Goal: Task Accomplishment & Management: Manage account settings

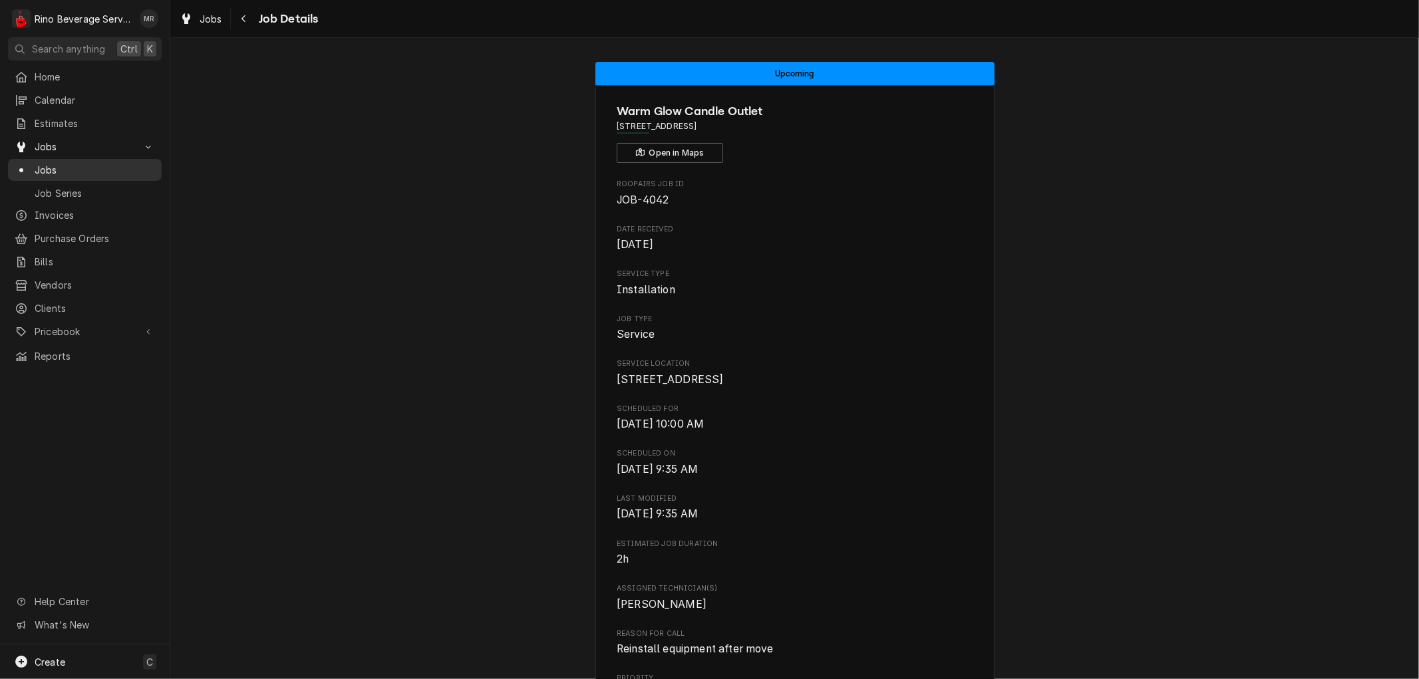
click at [90, 165] on span "Jobs" at bounding box center [95, 170] width 120 height 14
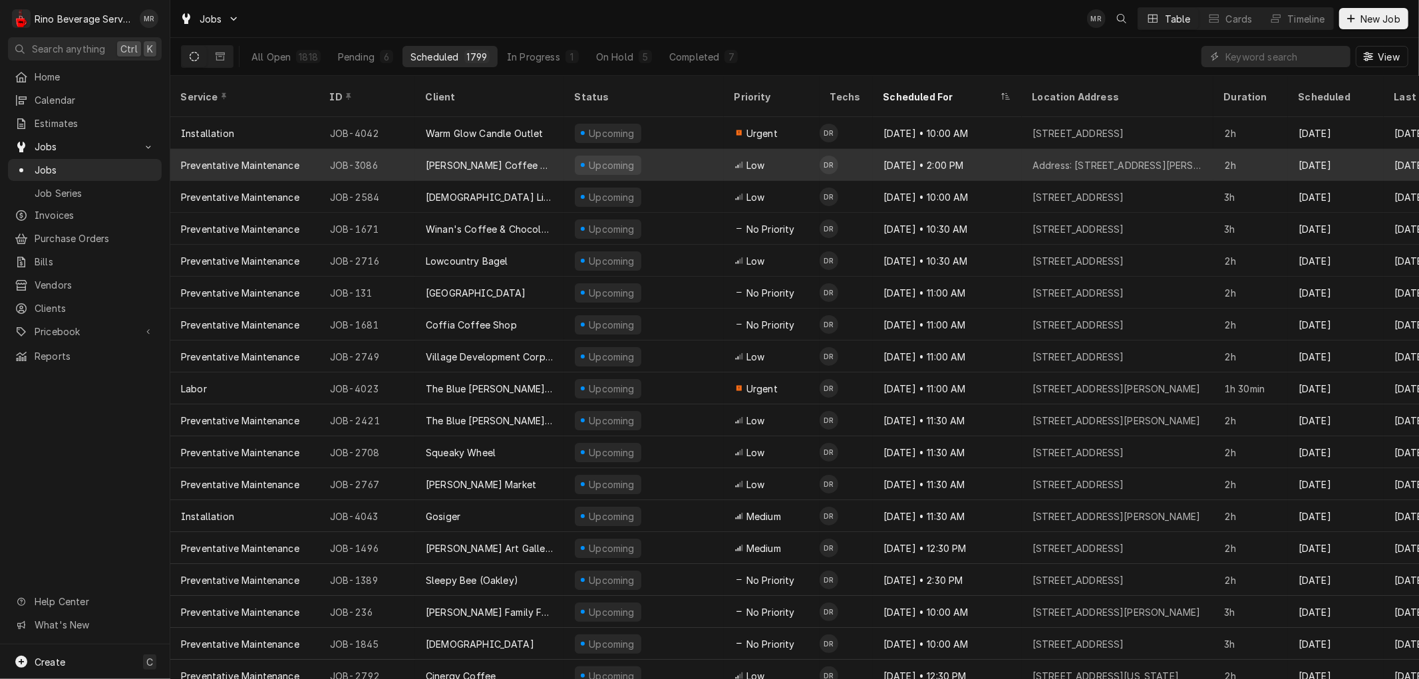
click at [555, 151] on div "[PERSON_NAME] Coffee & Gelato" at bounding box center [489, 165] width 149 height 32
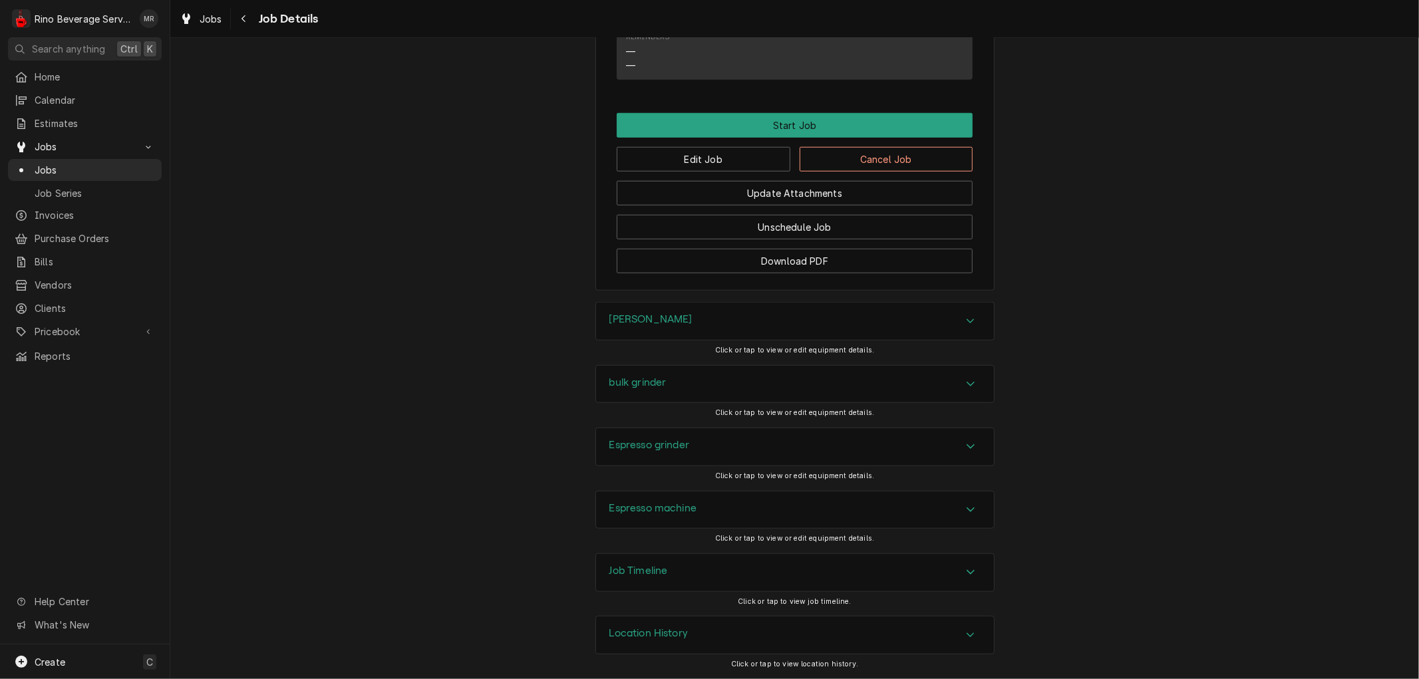
scroll to position [955, 0]
click at [712, 628] on div "Location History" at bounding box center [795, 634] width 398 height 37
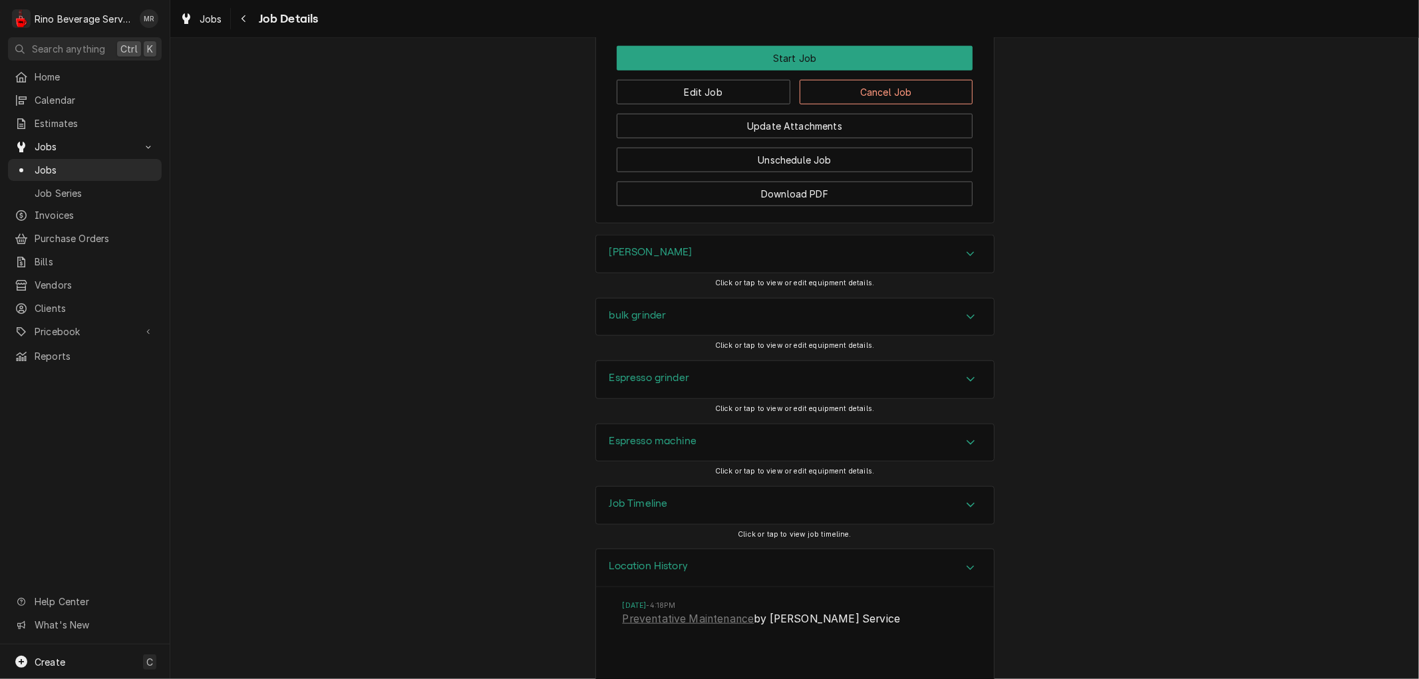
scroll to position [1079, 0]
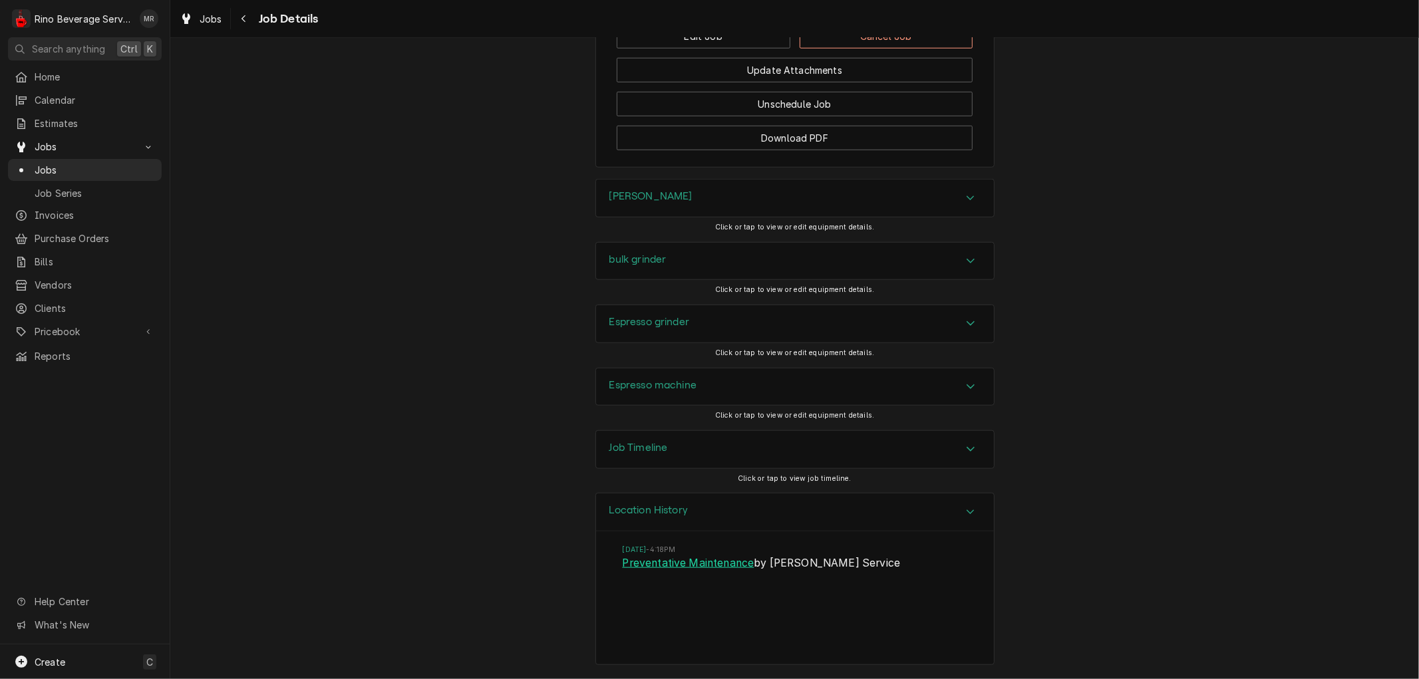
click at [673, 565] on link "Preventative Maintenance" at bounding box center [688, 563] width 132 height 16
click at [72, 168] on span "Jobs" at bounding box center [95, 170] width 120 height 14
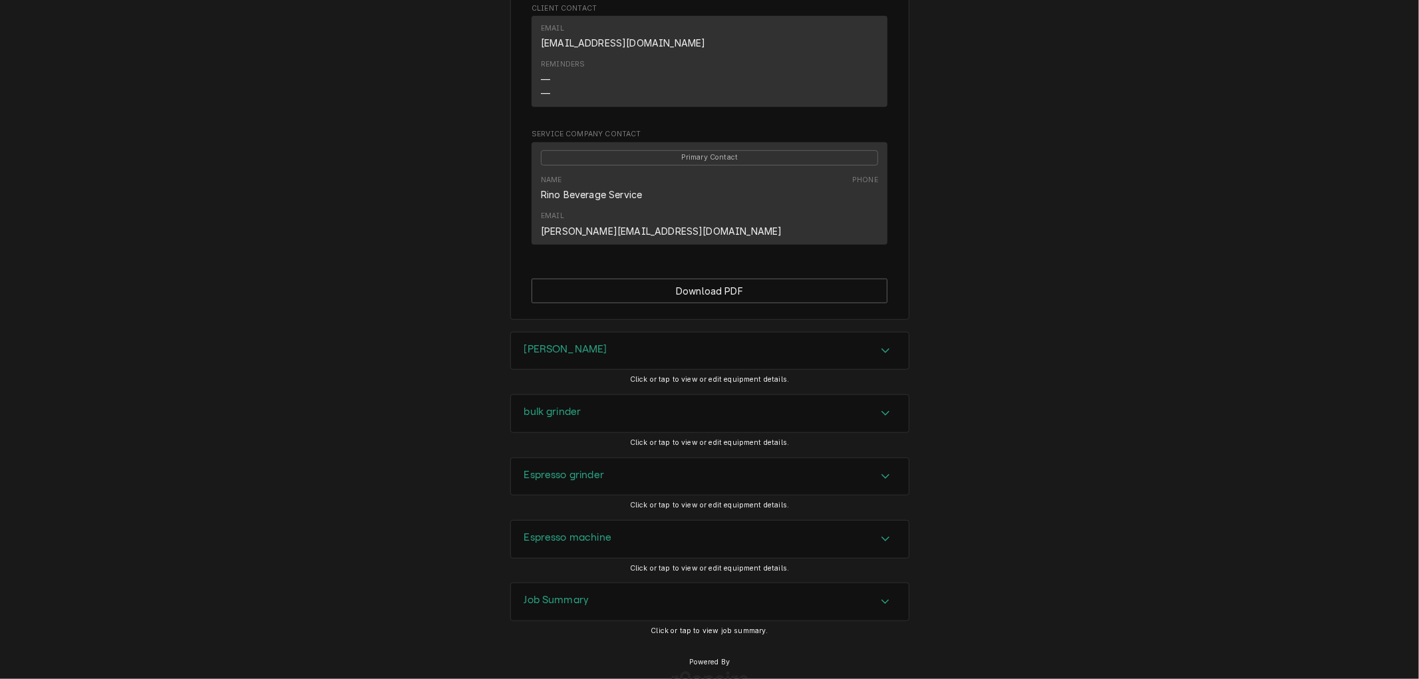
scroll to position [761, 0]
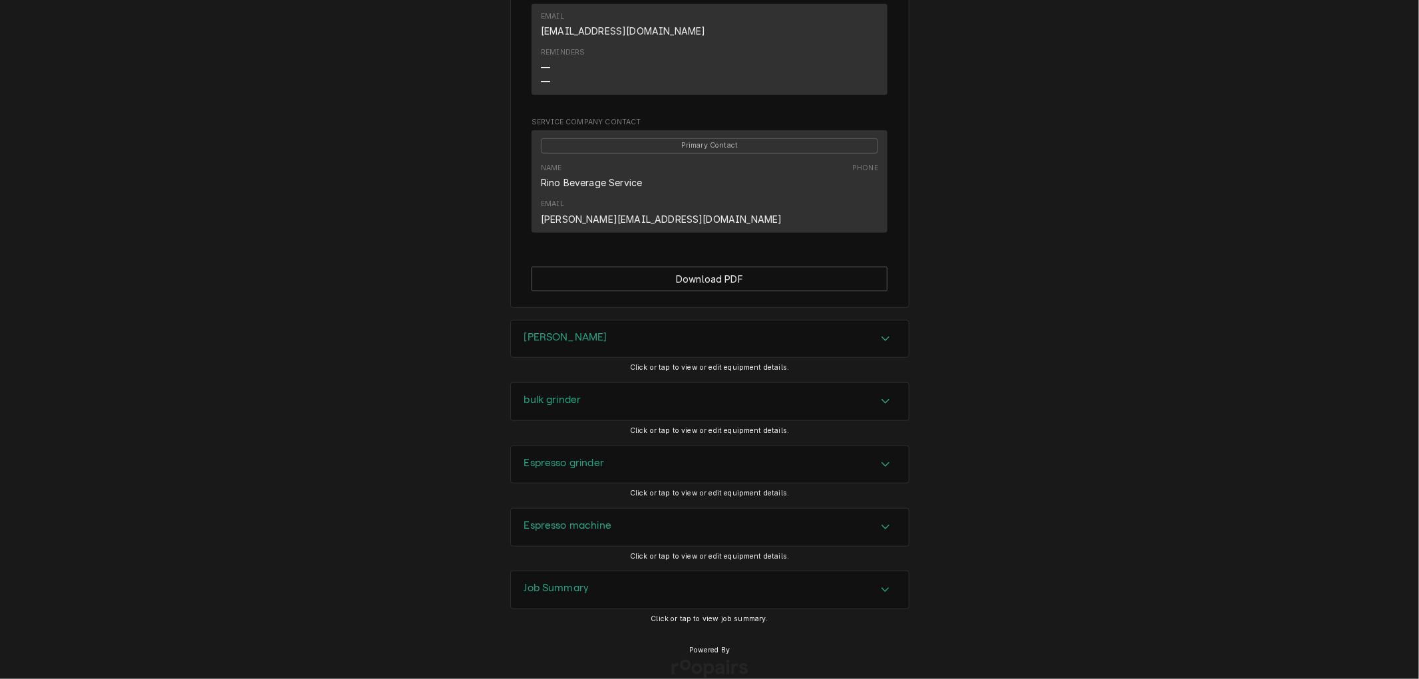
click at [595, 573] on div "Job Summary" at bounding box center [710, 589] width 398 height 37
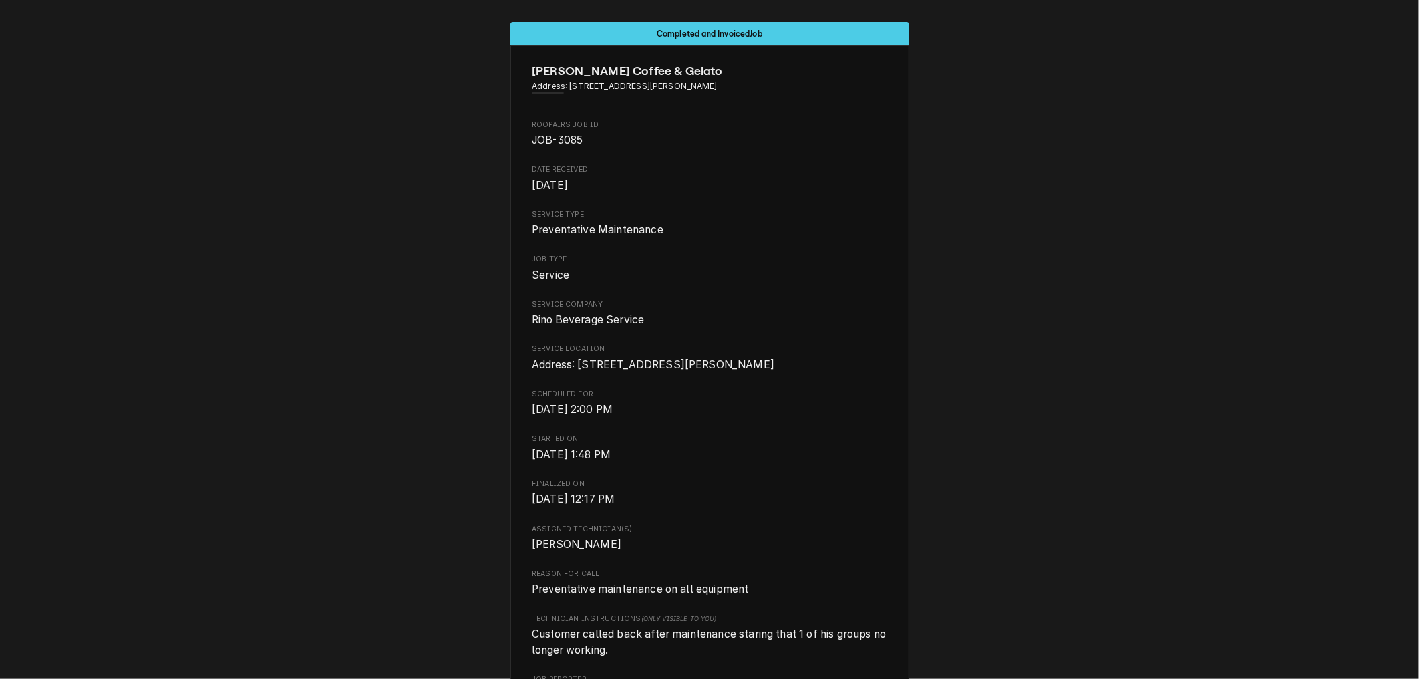
scroll to position [0, 0]
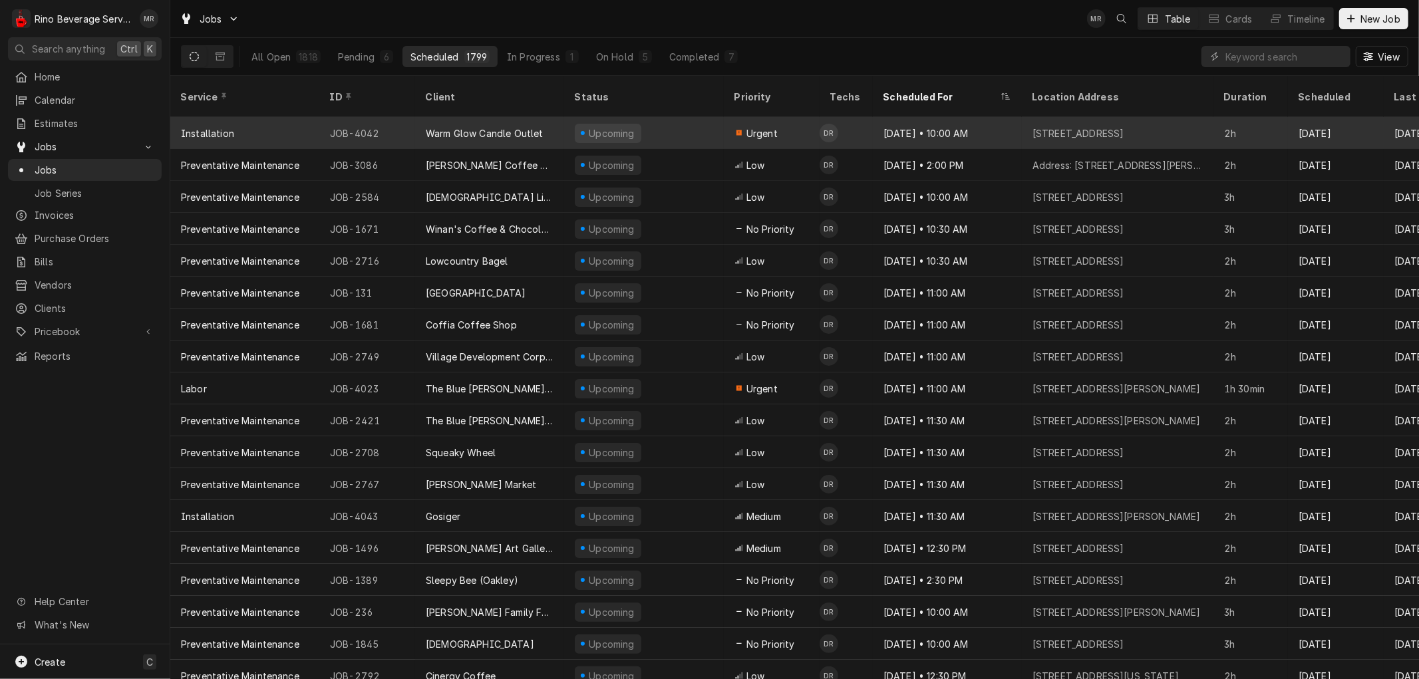
click at [689, 122] on div "Upcoming" at bounding box center [644, 133] width 160 height 32
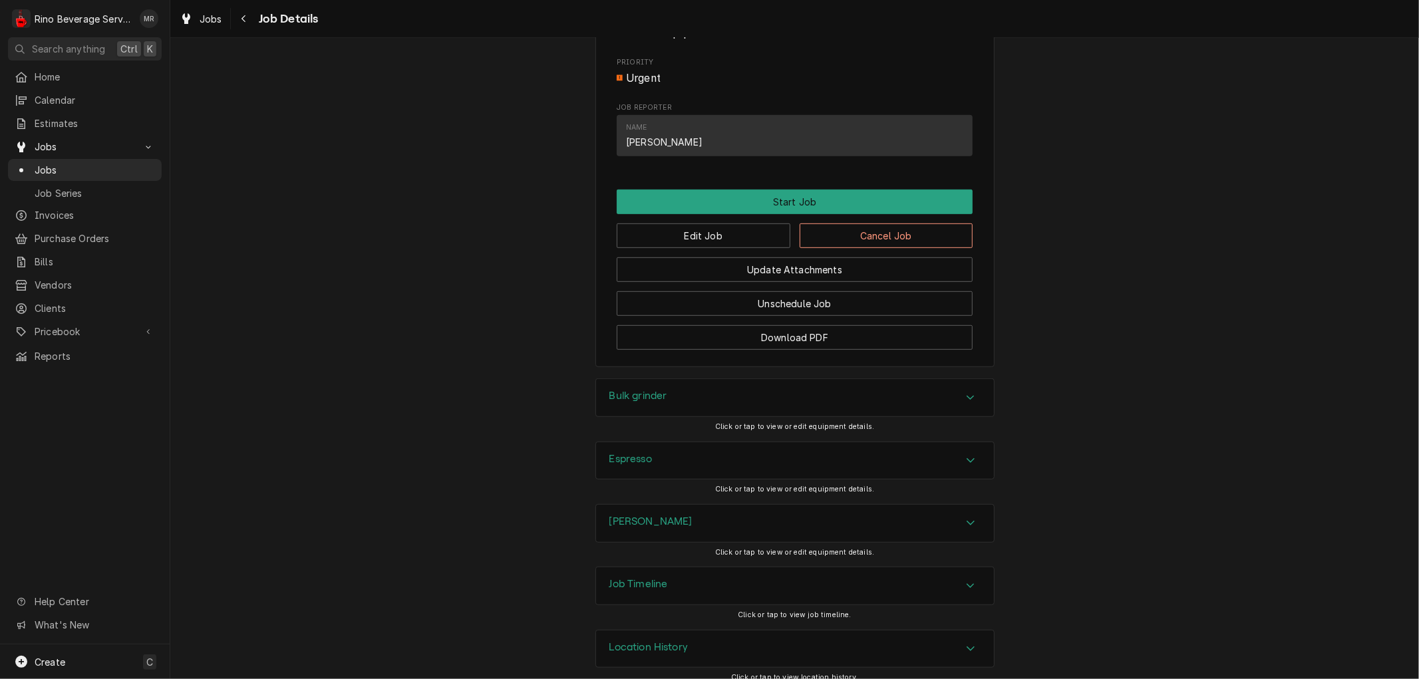
scroll to position [646, 0]
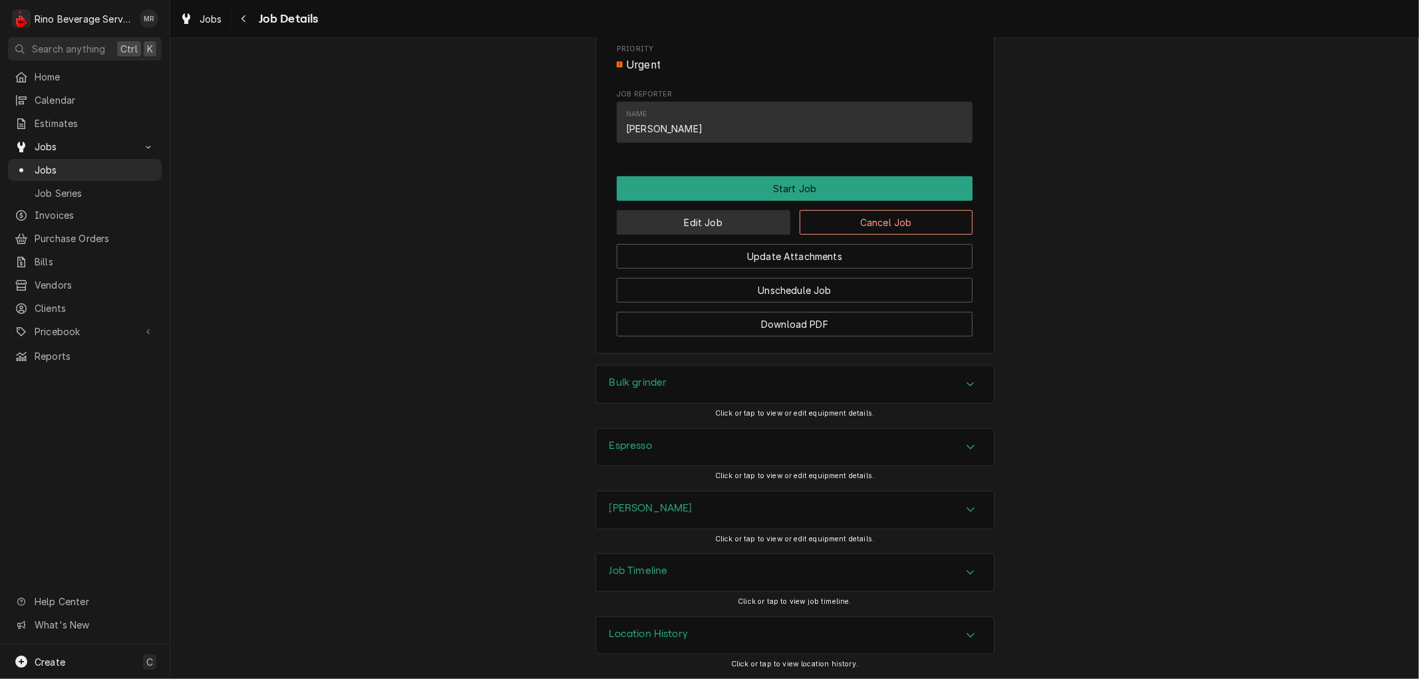
click at [665, 224] on button "Edit Job" at bounding box center [703, 222] width 174 height 25
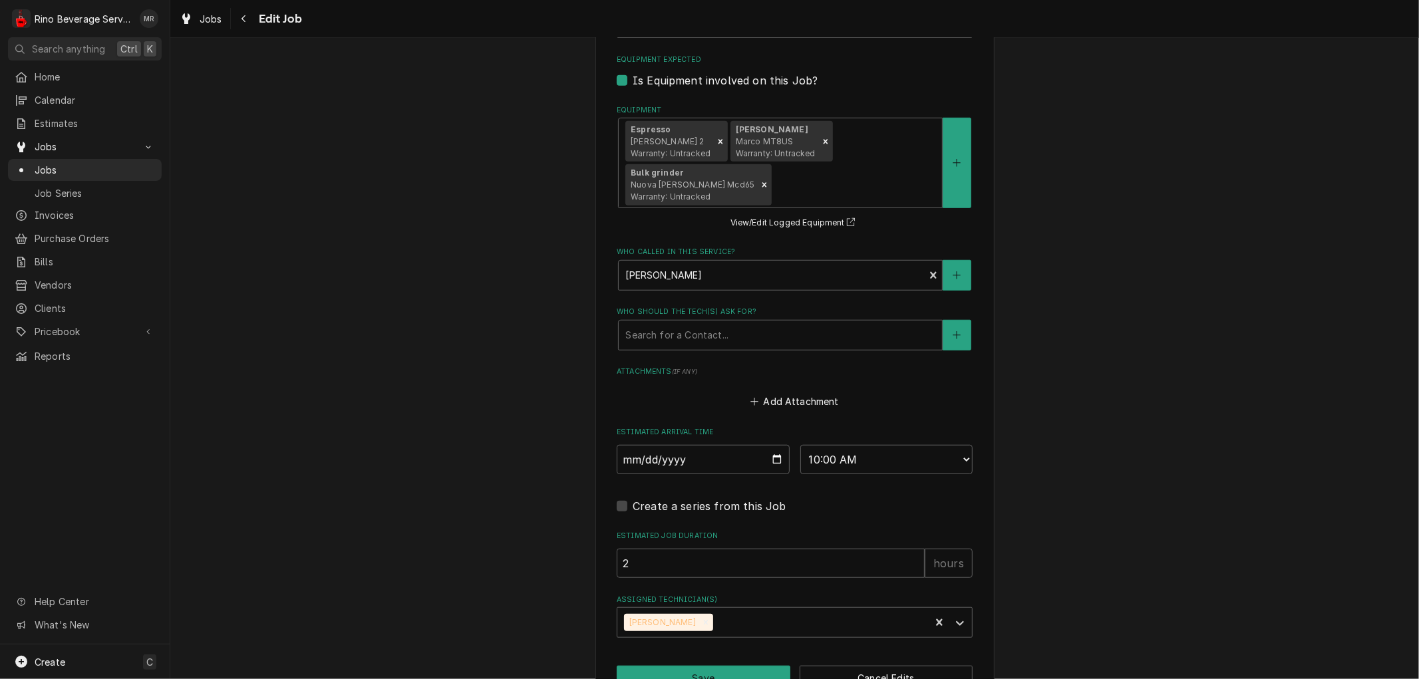
scroll to position [851, 0]
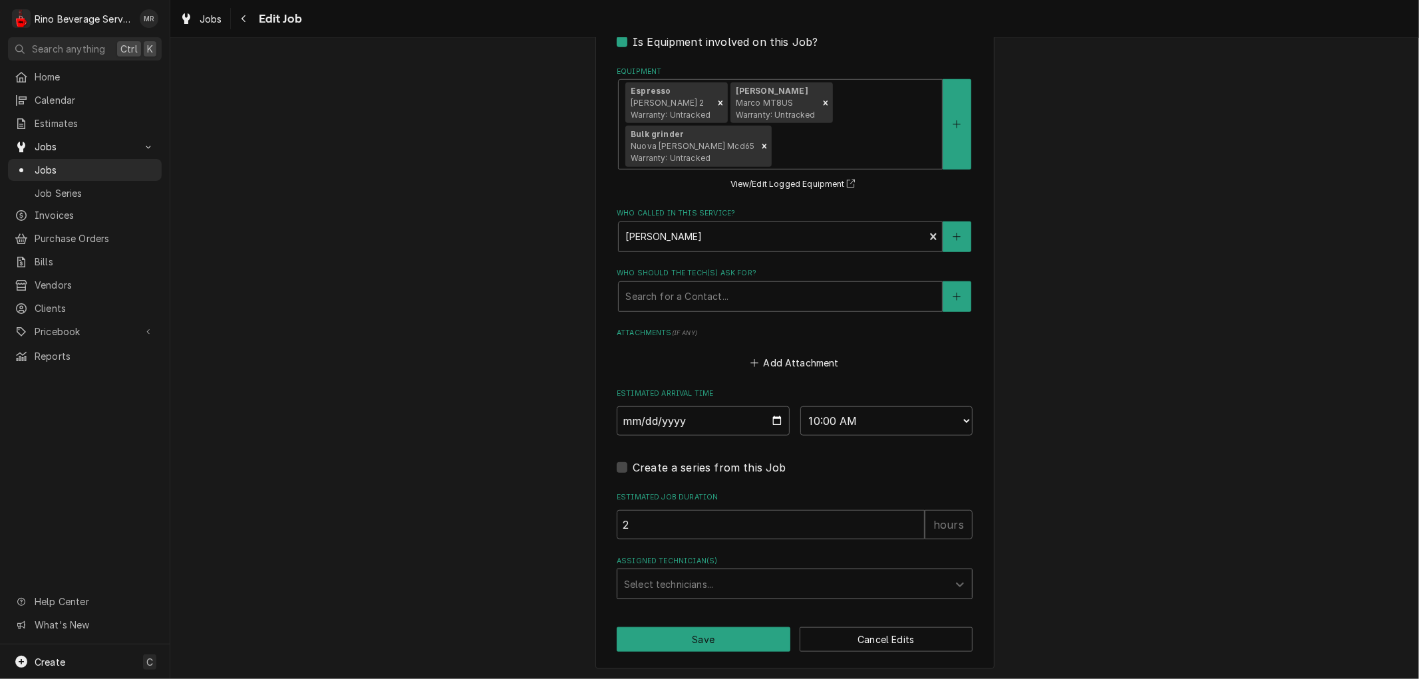
click at [856, 583] on div "Assigned Technician(s)" at bounding box center [782, 584] width 317 height 24
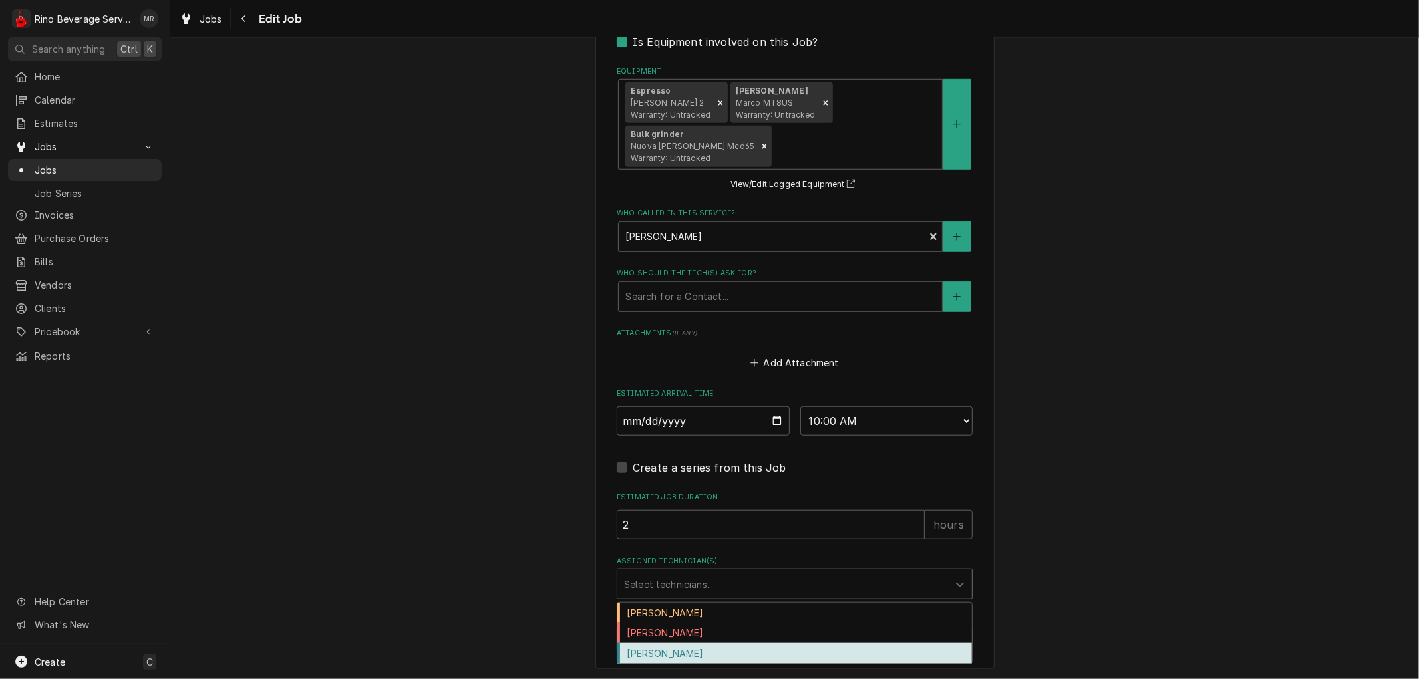
click at [752, 646] on div "Graham Wick" at bounding box center [794, 653] width 354 height 21
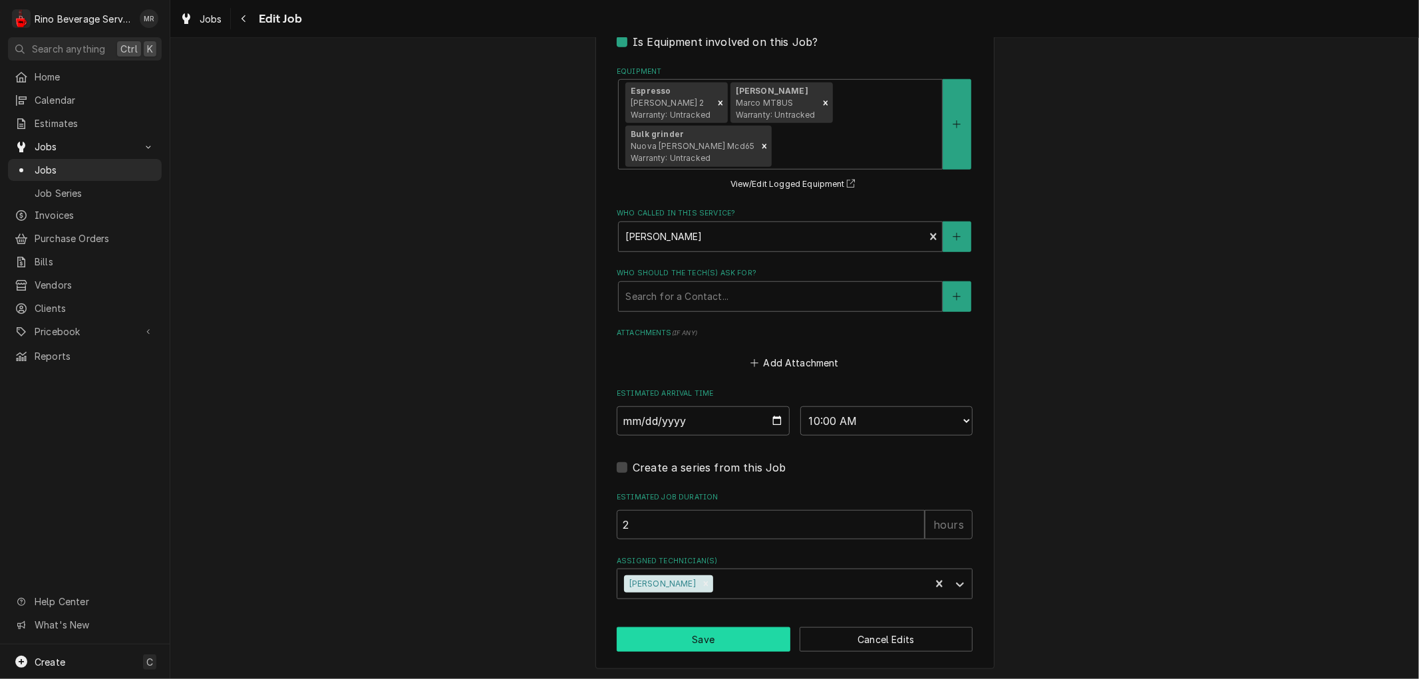
click at [720, 632] on button "Save" at bounding box center [703, 639] width 174 height 25
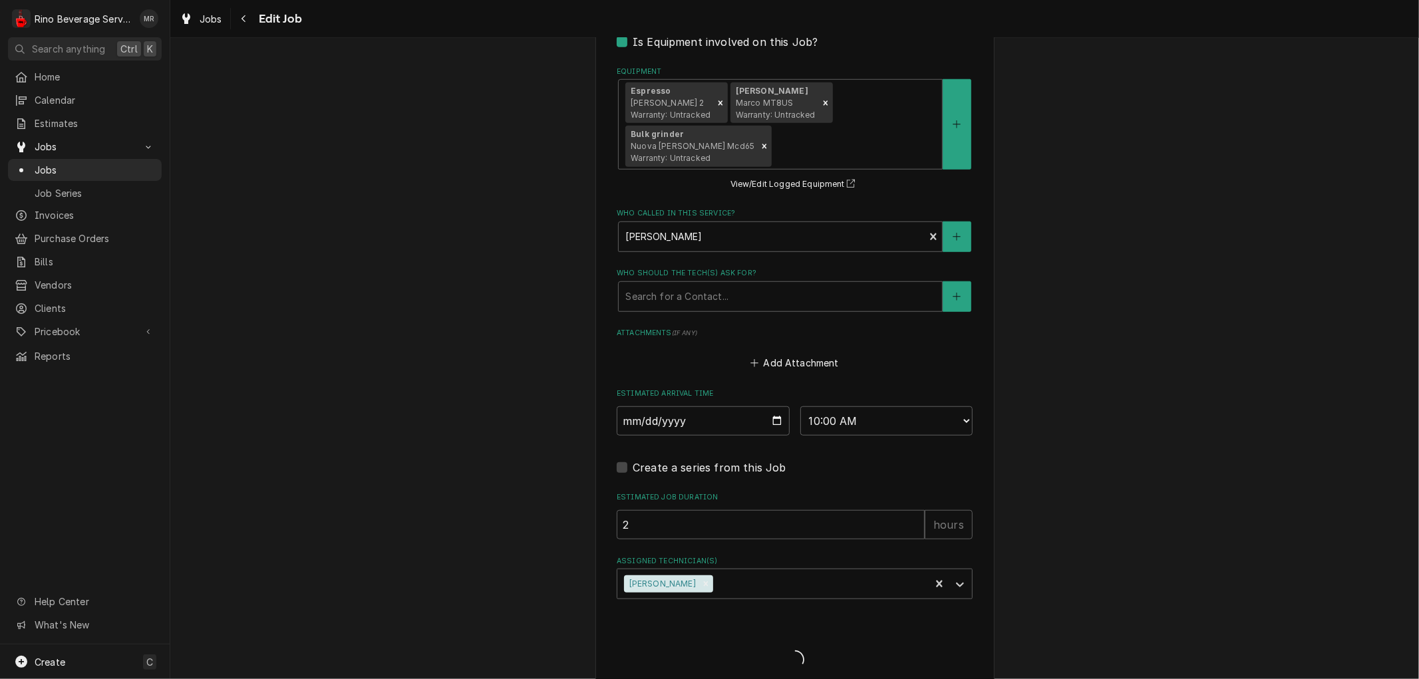
type textarea "x"
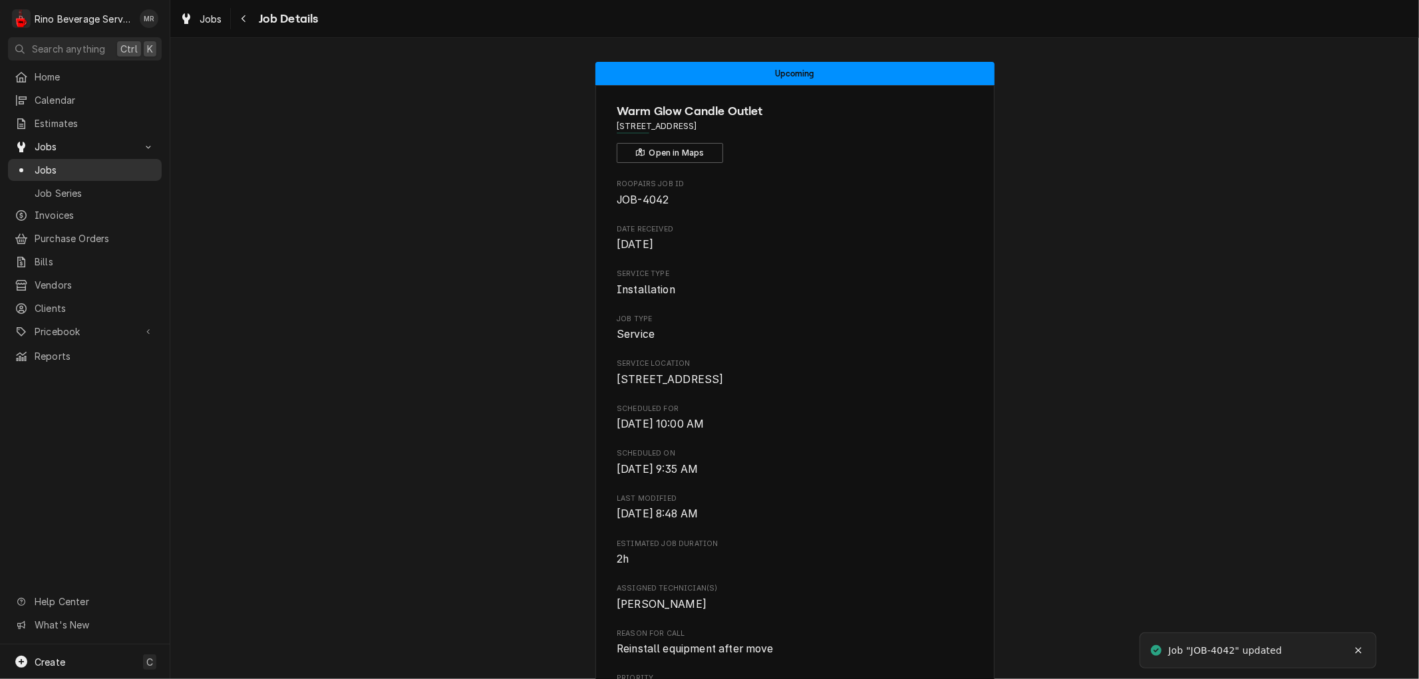
click at [112, 169] on span "Jobs" at bounding box center [95, 170] width 120 height 14
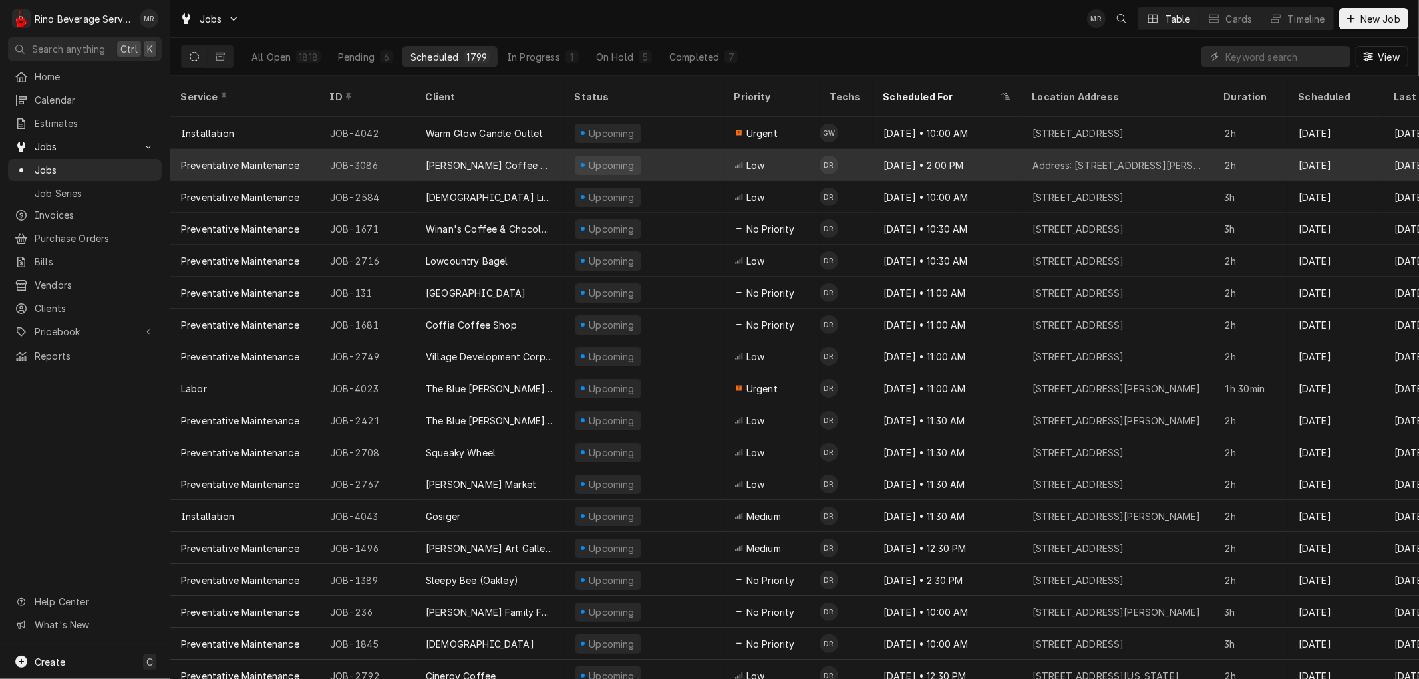
click at [560, 149] on div "[PERSON_NAME] Coffee & Gelato" at bounding box center [489, 165] width 149 height 32
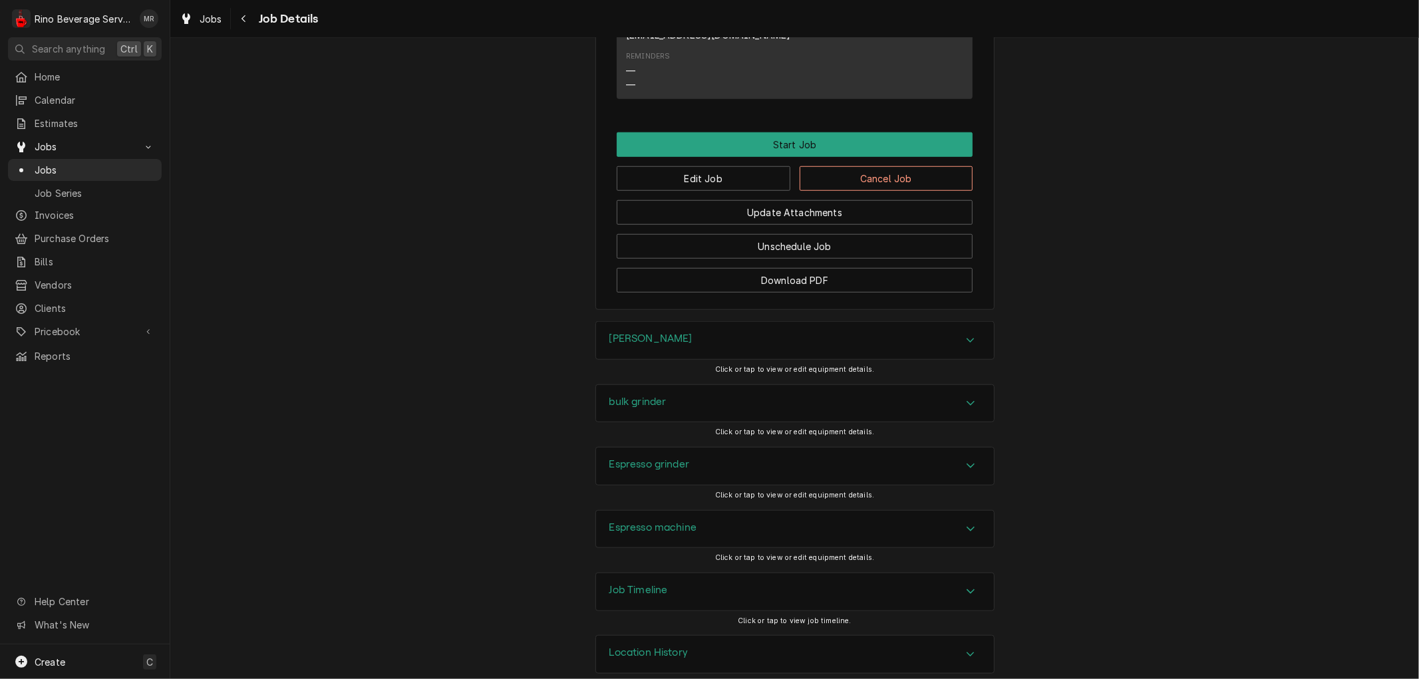
scroll to position [955, 0]
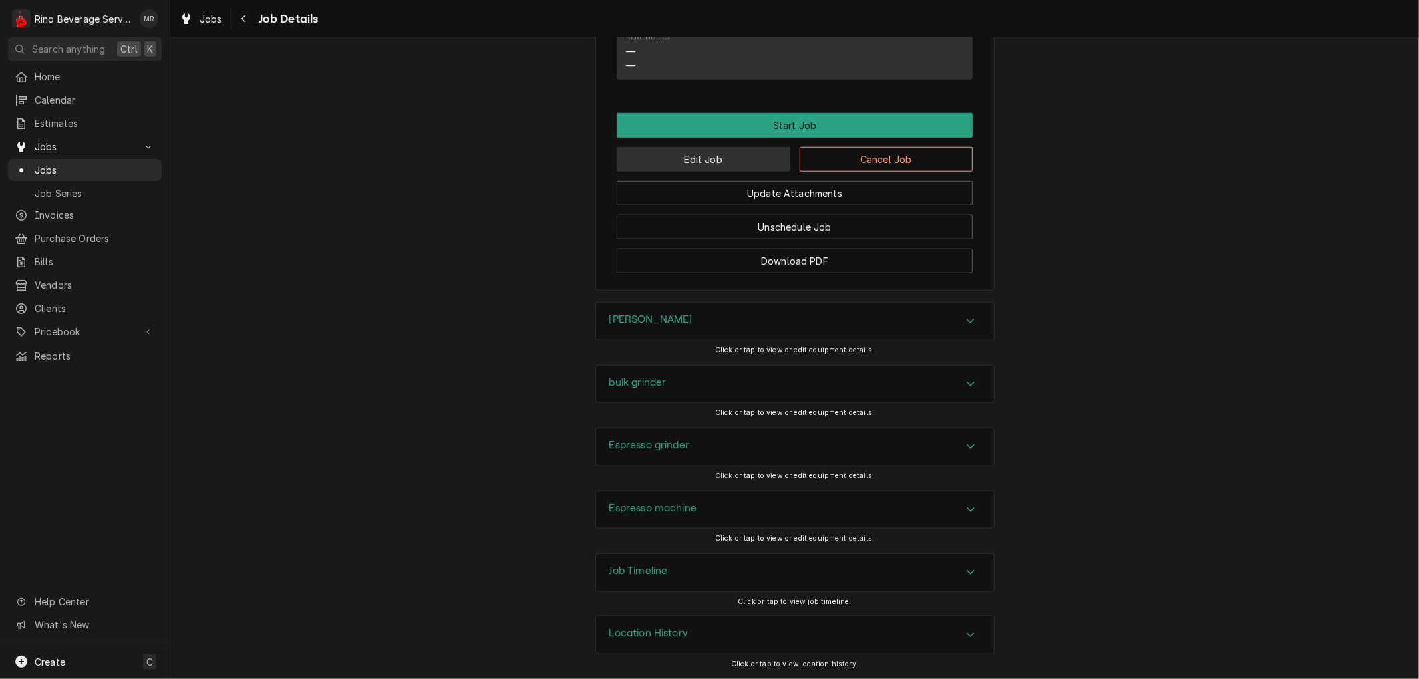
click at [730, 158] on button "Edit Job" at bounding box center [703, 159] width 174 height 25
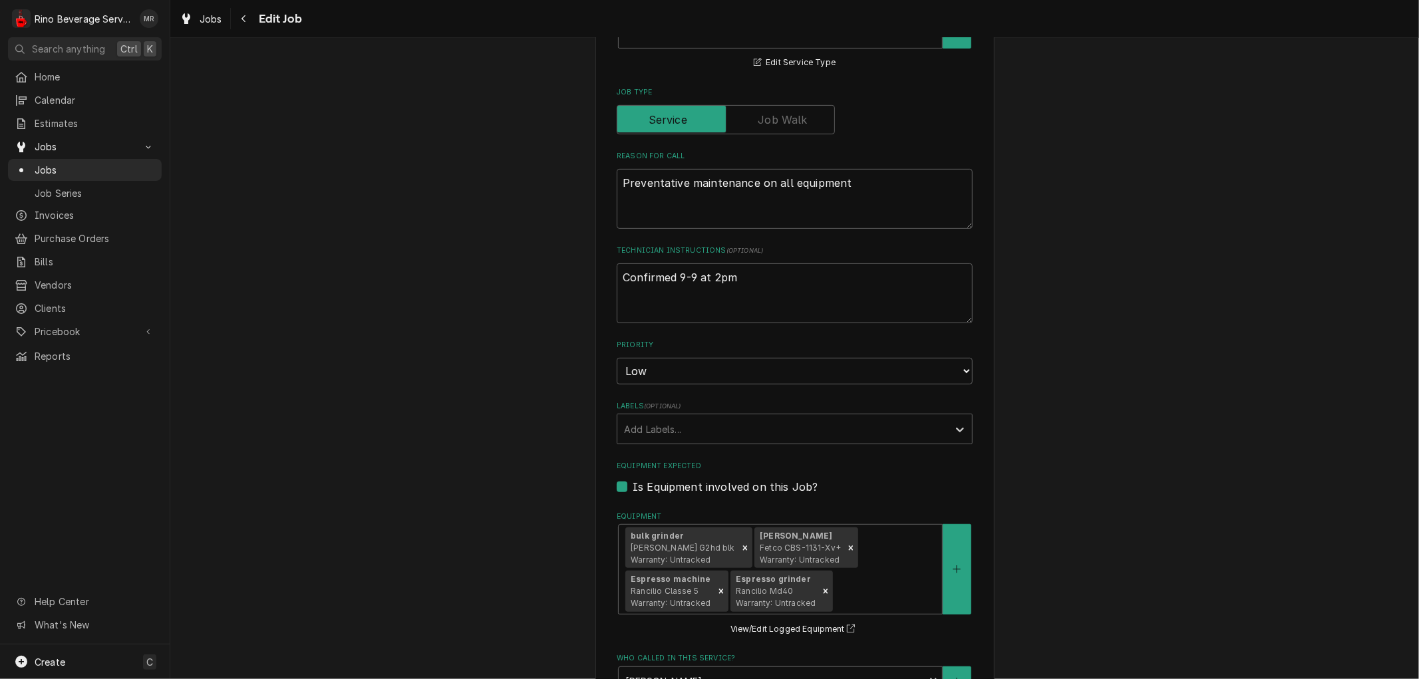
scroll to position [811, 0]
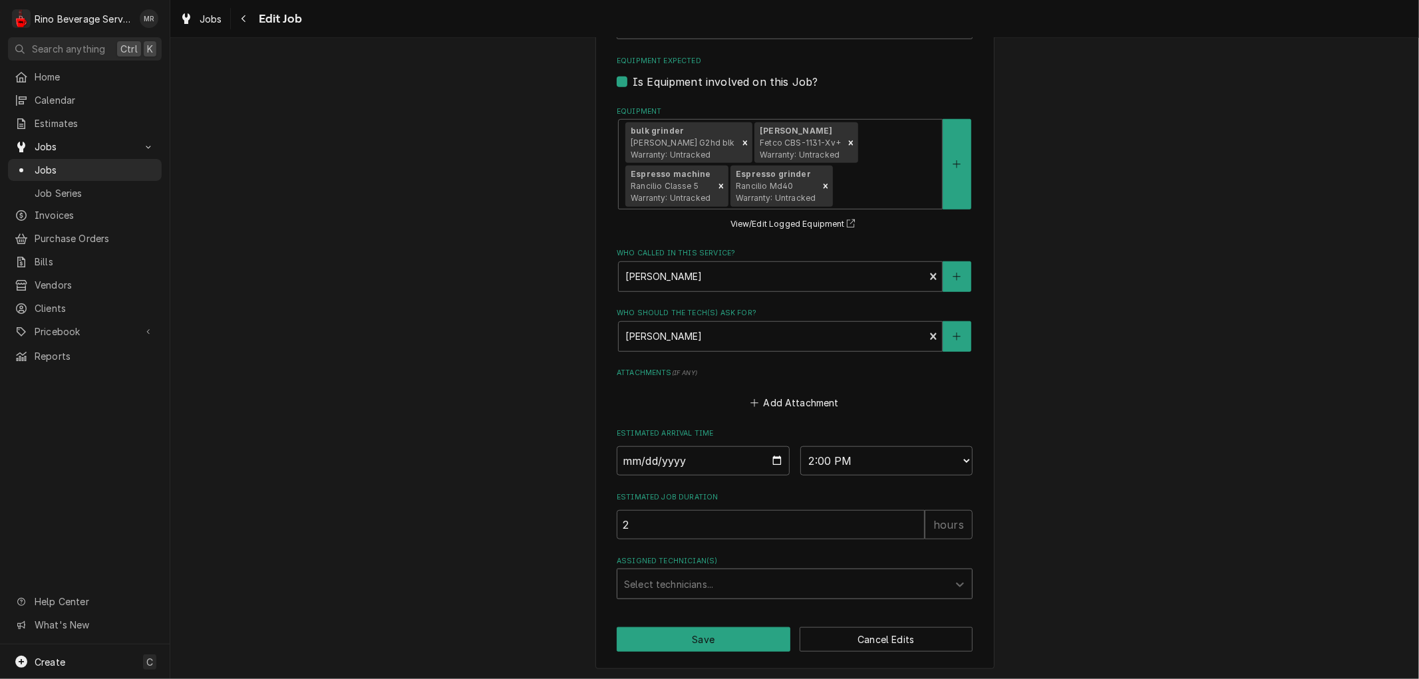
click at [840, 581] on div "Assigned Technician(s)" at bounding box center [782, 584] width 317 height 24
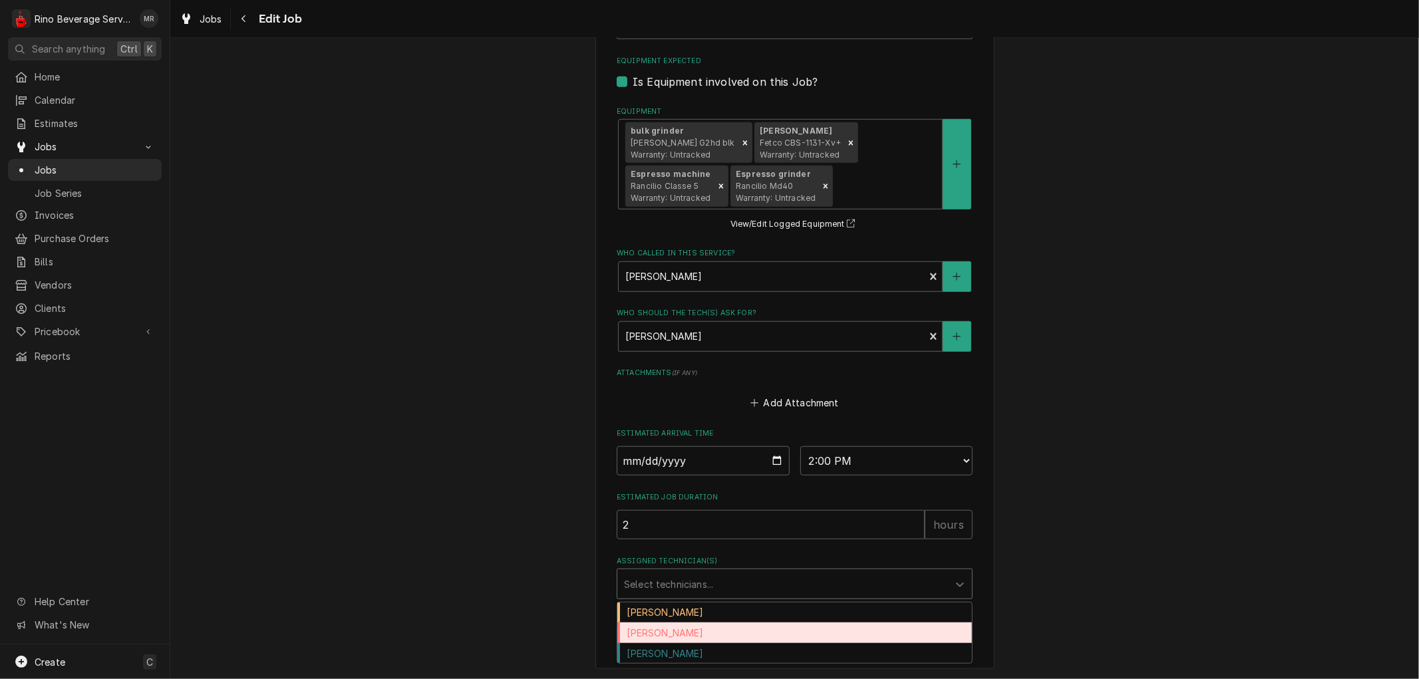
click at [736, 630] on div "[PERSON_NAME]" at bounding box center [794, 632] width 354 height 21
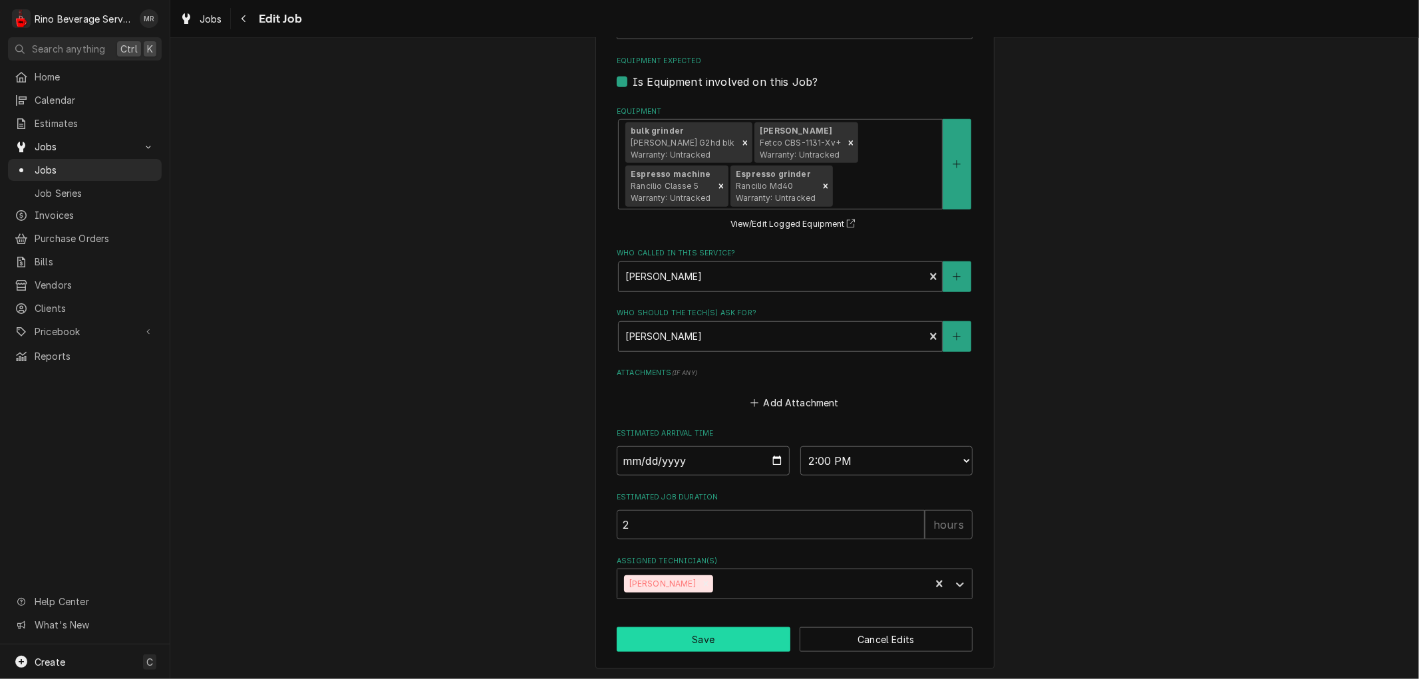
click at [720, 640] on button "Save" at bounding box center [703, 639] width 174 height 25
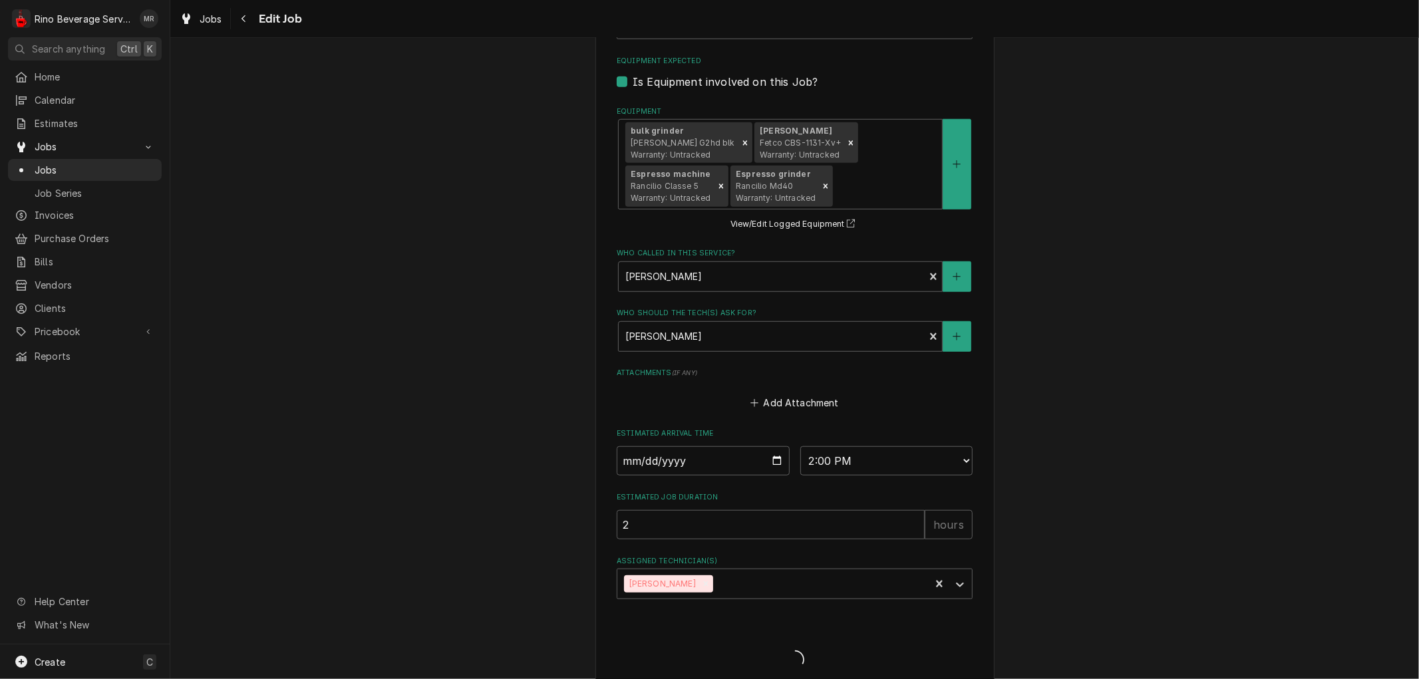
type textarea "x"
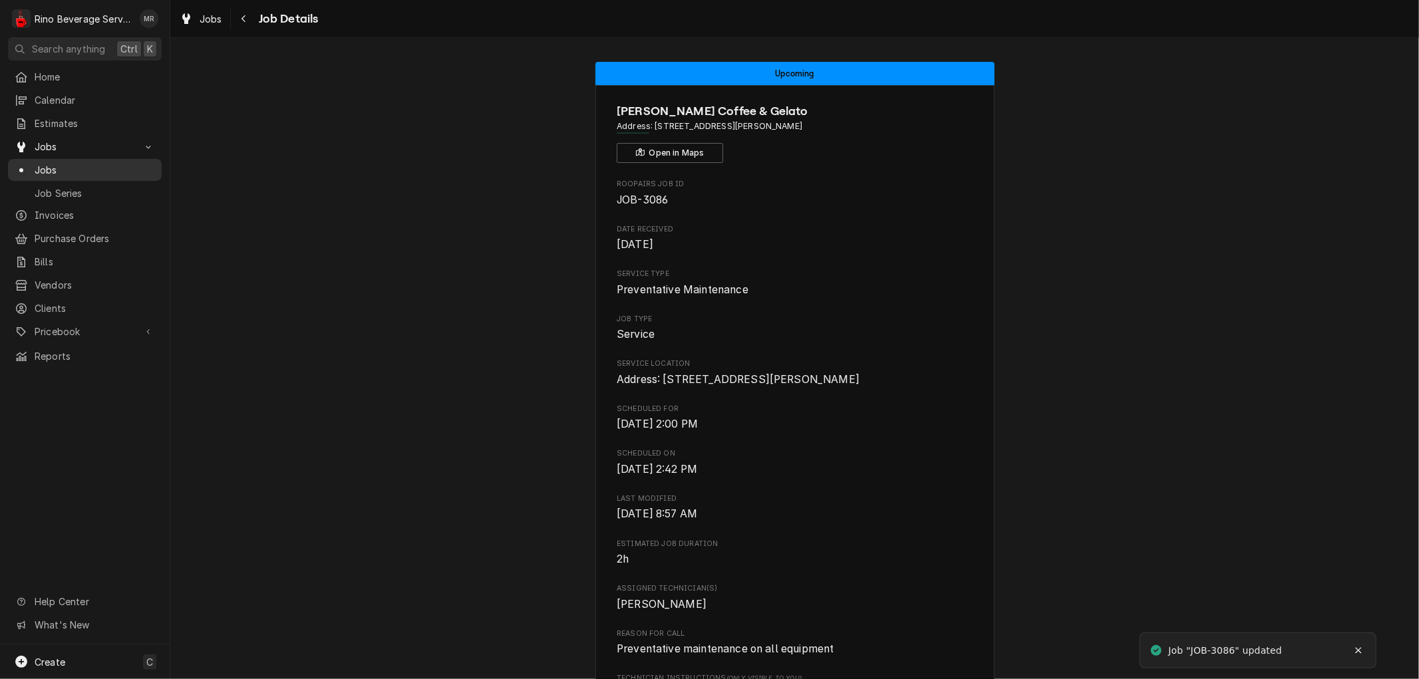
click at [104, 171] on span "Jobs" at bounding box center [95, 170] width 120 height 14
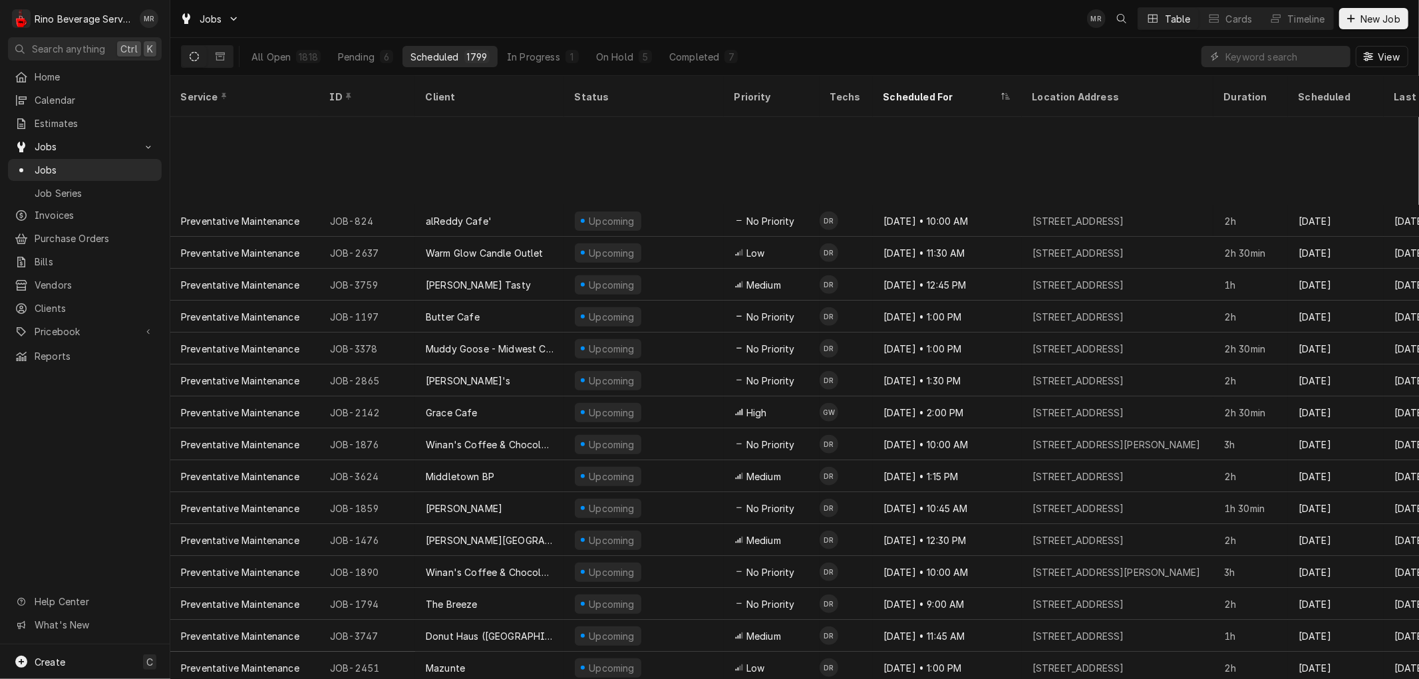
scroll to position [966, 0]
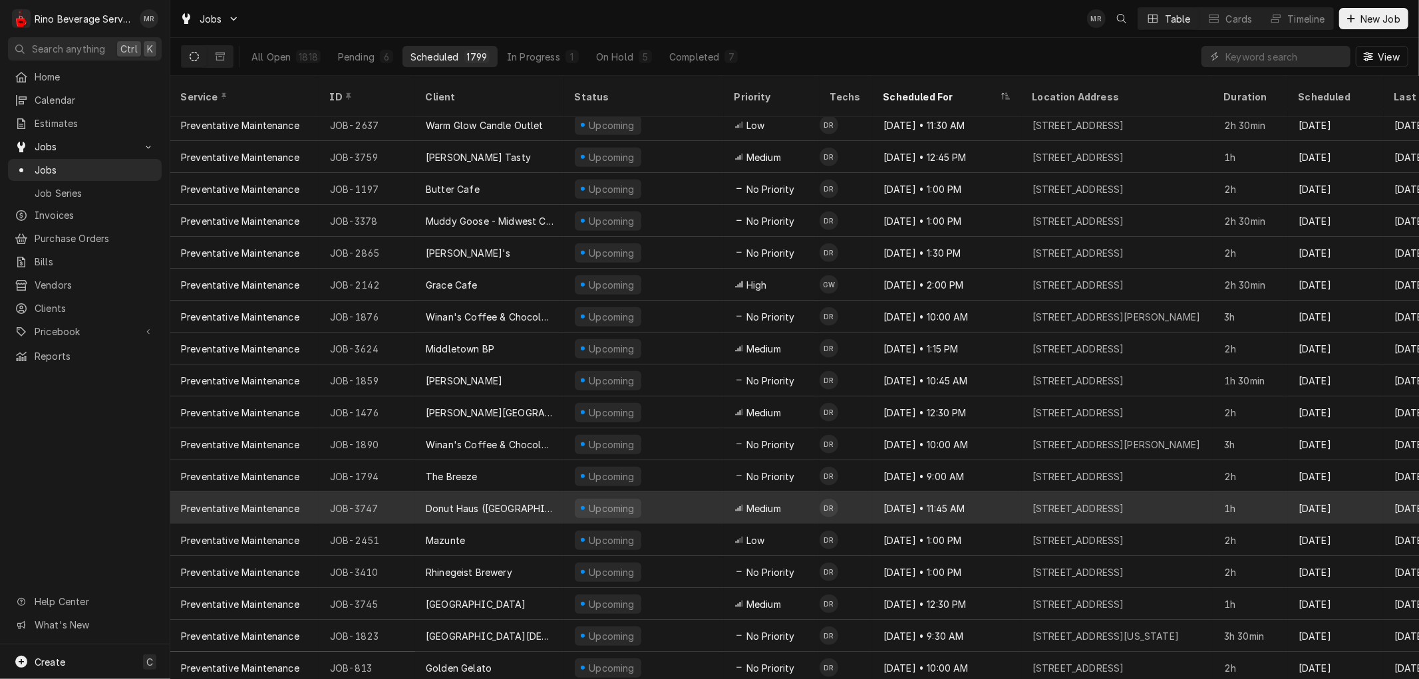
click at [551, 492] on div "Donut Haus (Miamisburg)" at bounding box center [489, 508] width 149 height 32
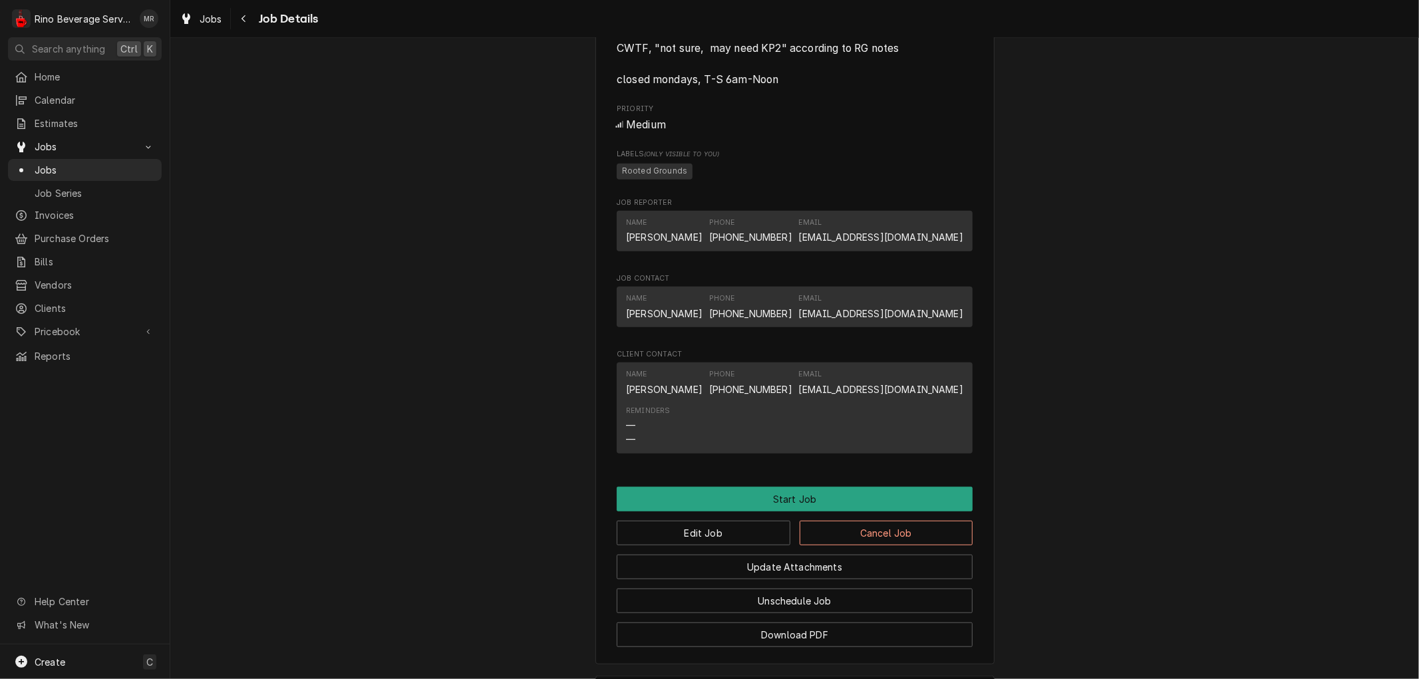
scroll to position [845, 0]
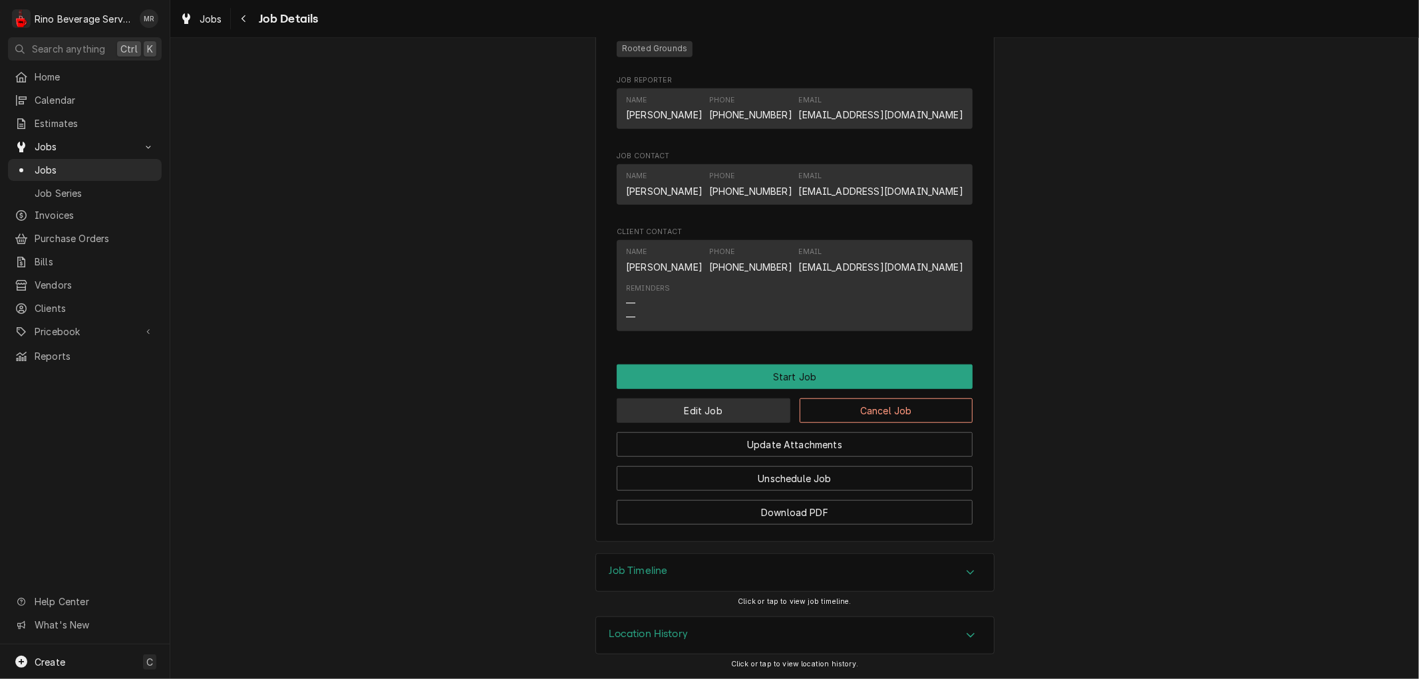
click at [688, 406] on button "Edit Job" at bounding box center [703, 410] width 174 height 25
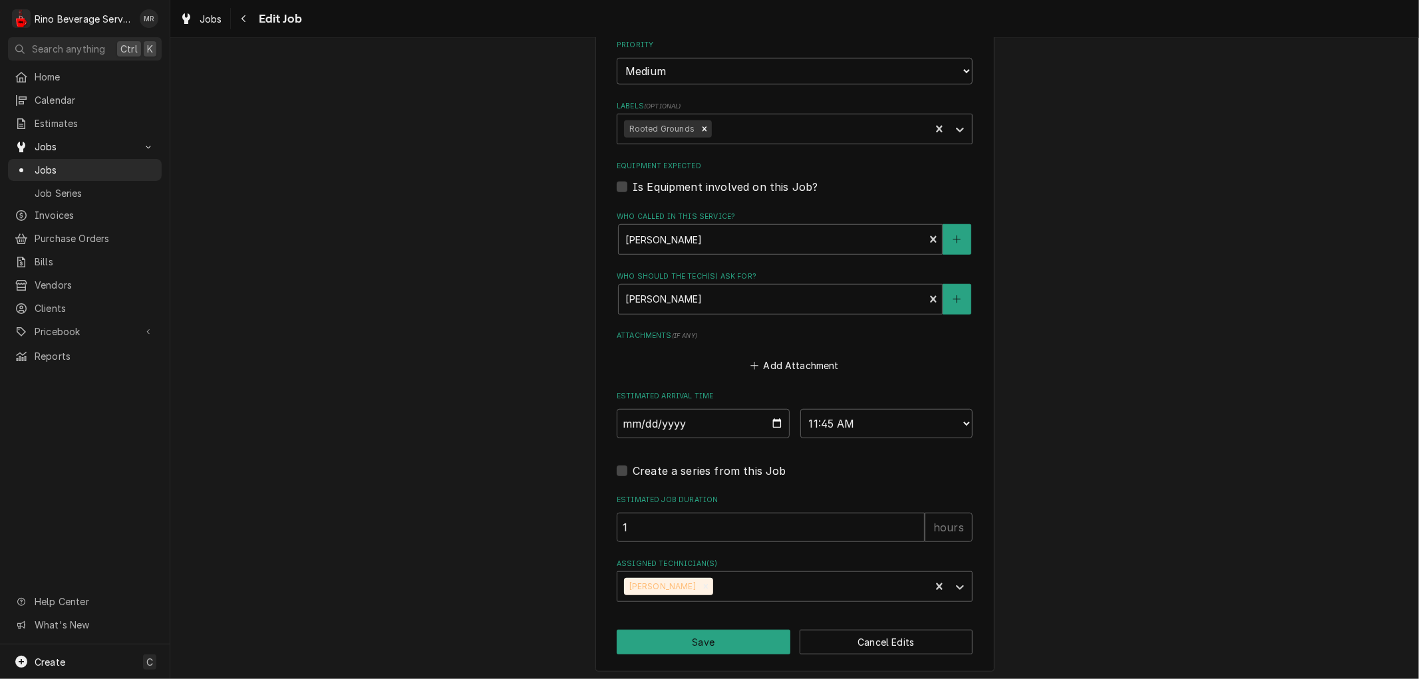
scroll to position [754, 0]
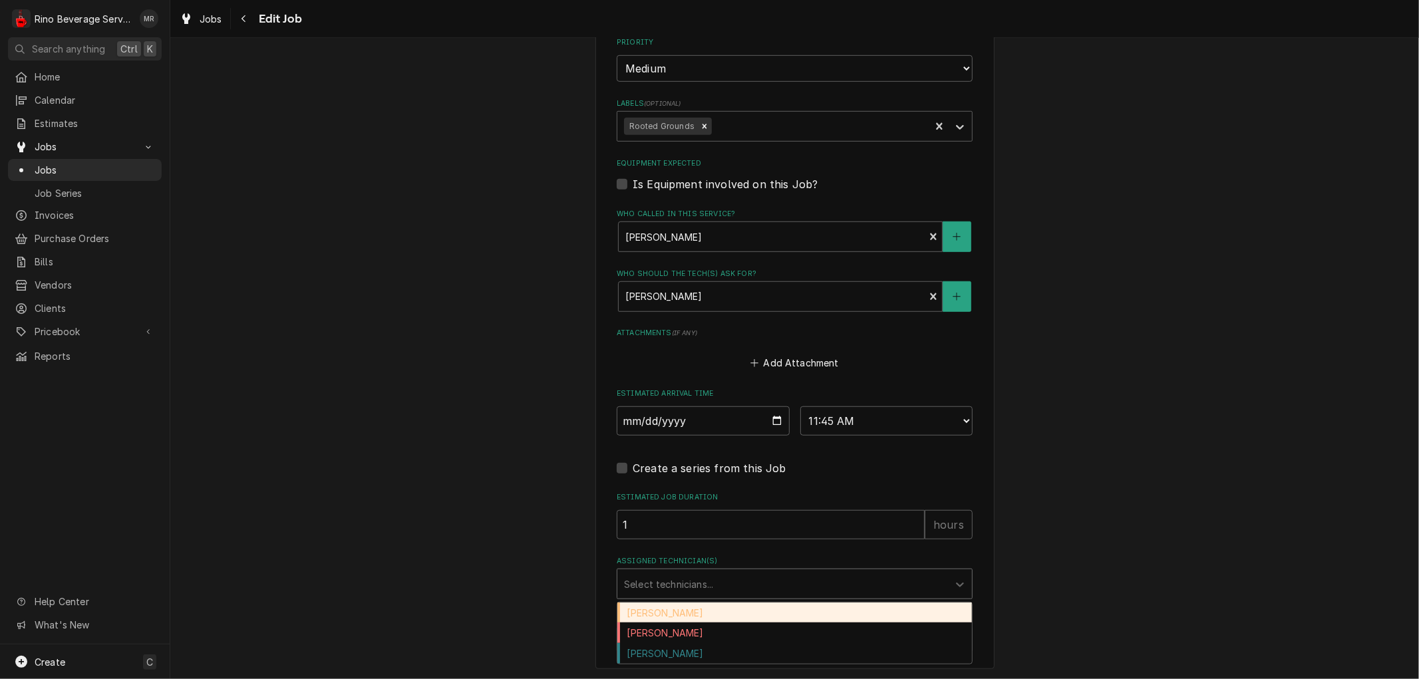
click at [868, 579] on div "Assigned Technician(s)" at bounding box center [782, 584] width 317 height 24
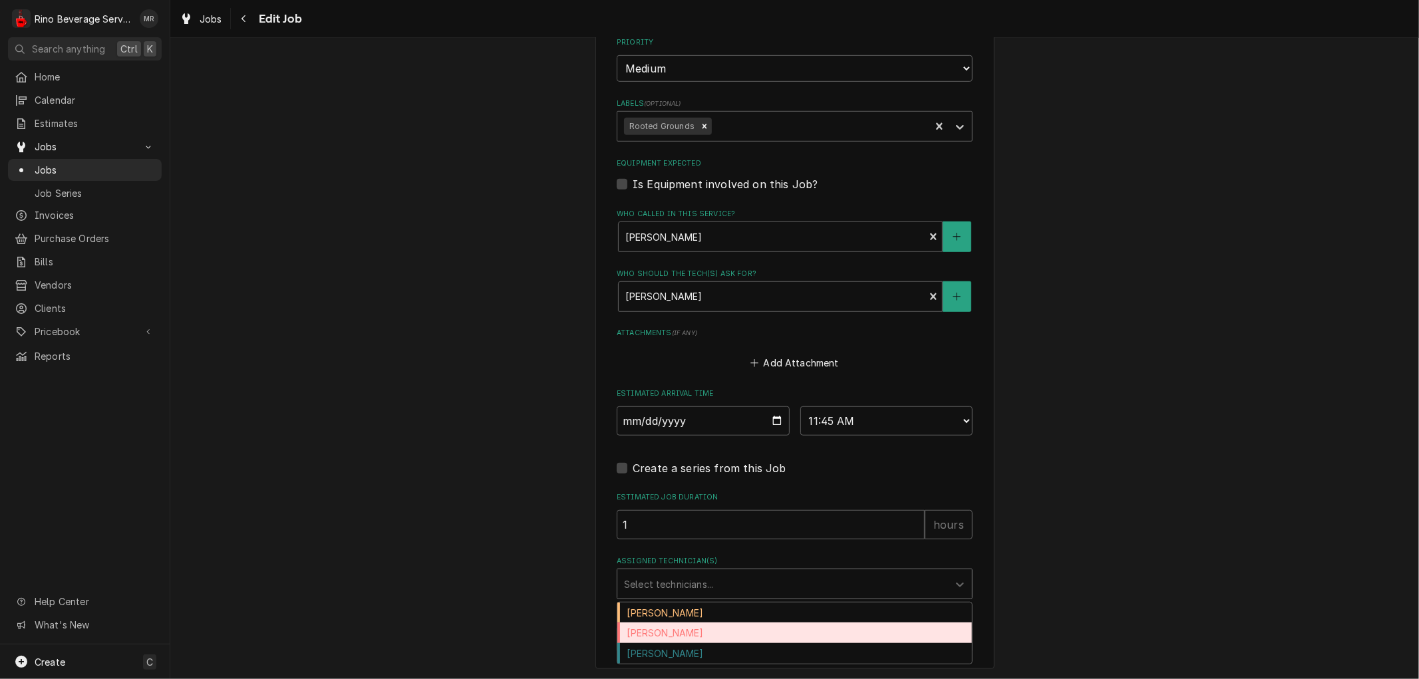
click at [793, 630] on div "Dane Vagedes" at bounding box center [794, 632] width 354 height 21
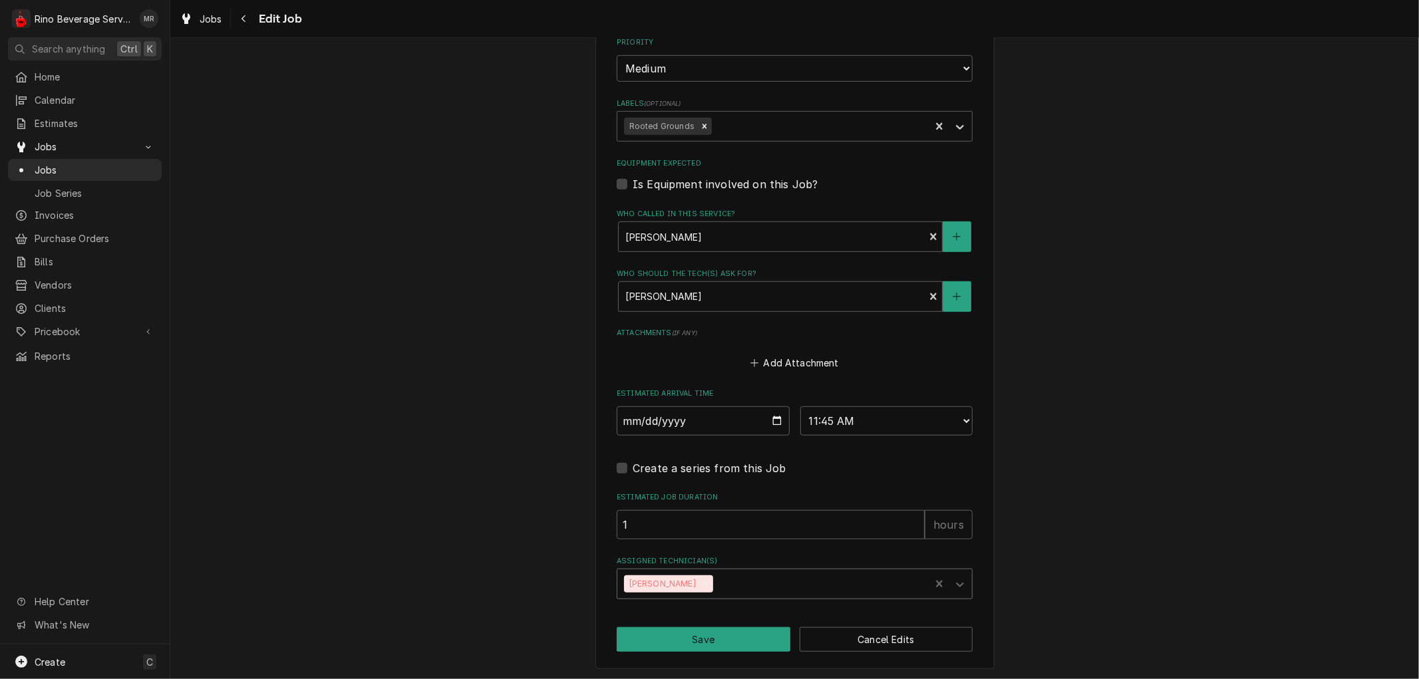
type textarea "x"
click at [955, 419] on select "AM / PM 6:00 AM 6:15 AM 6:30 AM 6:45 AM 7:00 AM 7:15 AM 7:30 AM 7:45 AM 8:00 AM…" at bounding box center [886, 420] width 173 height 29
select select "10:30:00"
click at [800, 406] on select "AM / PM 6:00 AM 6:15 AM 6:30 AM 6:45 AM 7:00 AM 7:15 AM 7:30 AM 7:45 AM 8:00 AM…" at bounding box center [886, 420] width 173 height 29
type textarea "x"
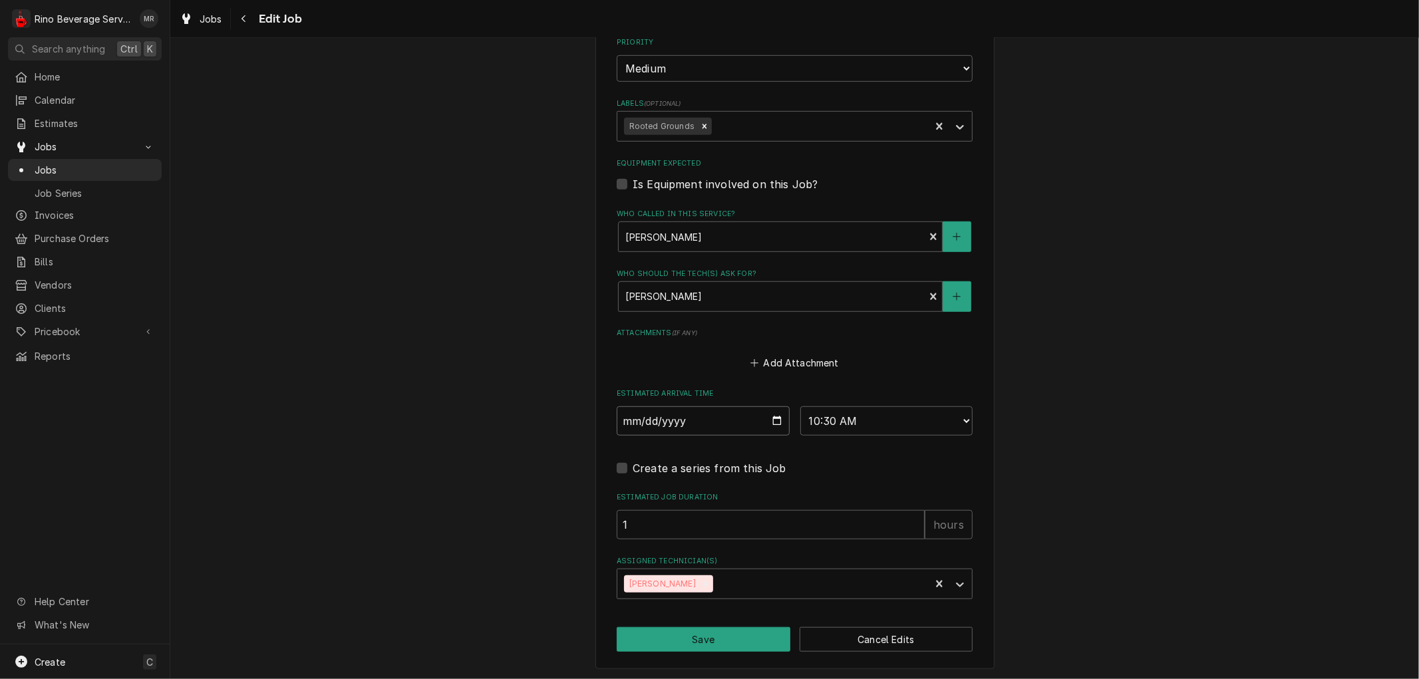
click at [770, 422] on input "2025-09-22" at bounding box center [702, 420] width 173 height 29
type input "2025-09-09"
click at [697, 627] on button "Save" at bounding box center [703, 639] width 174 height 25
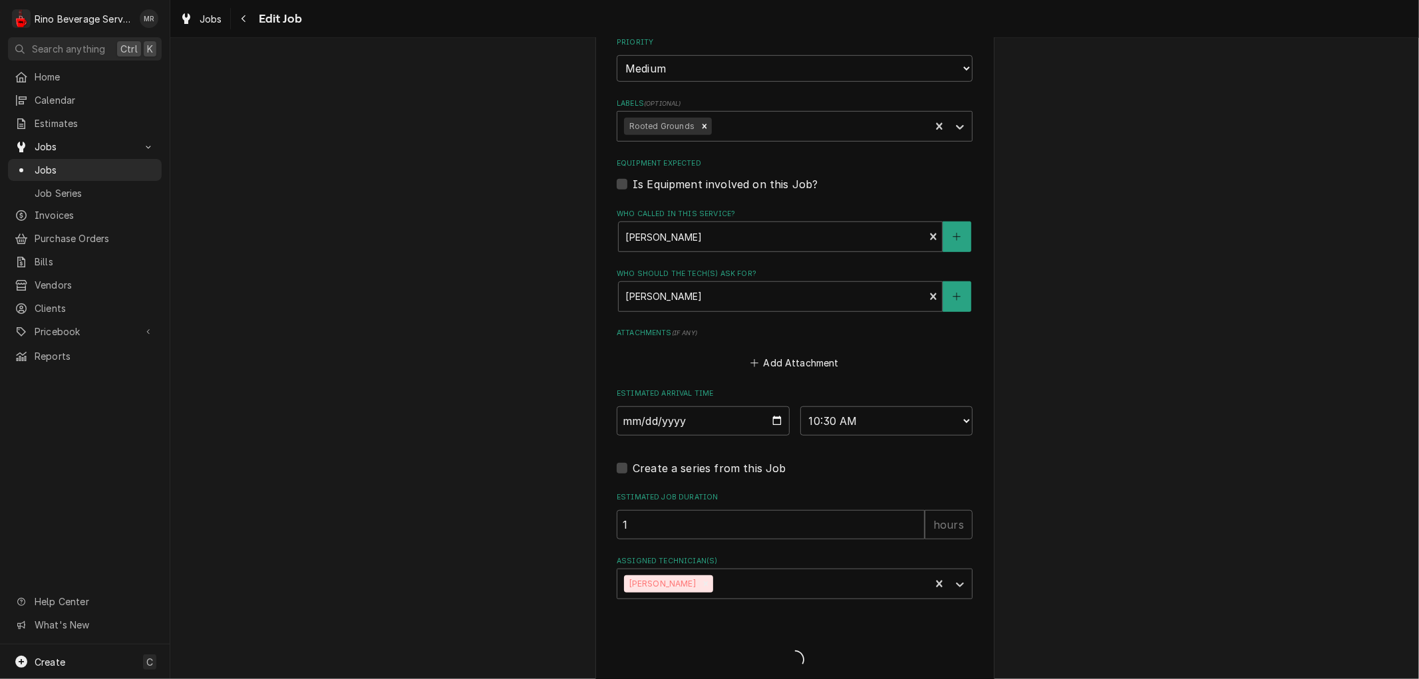
type textarea "x"
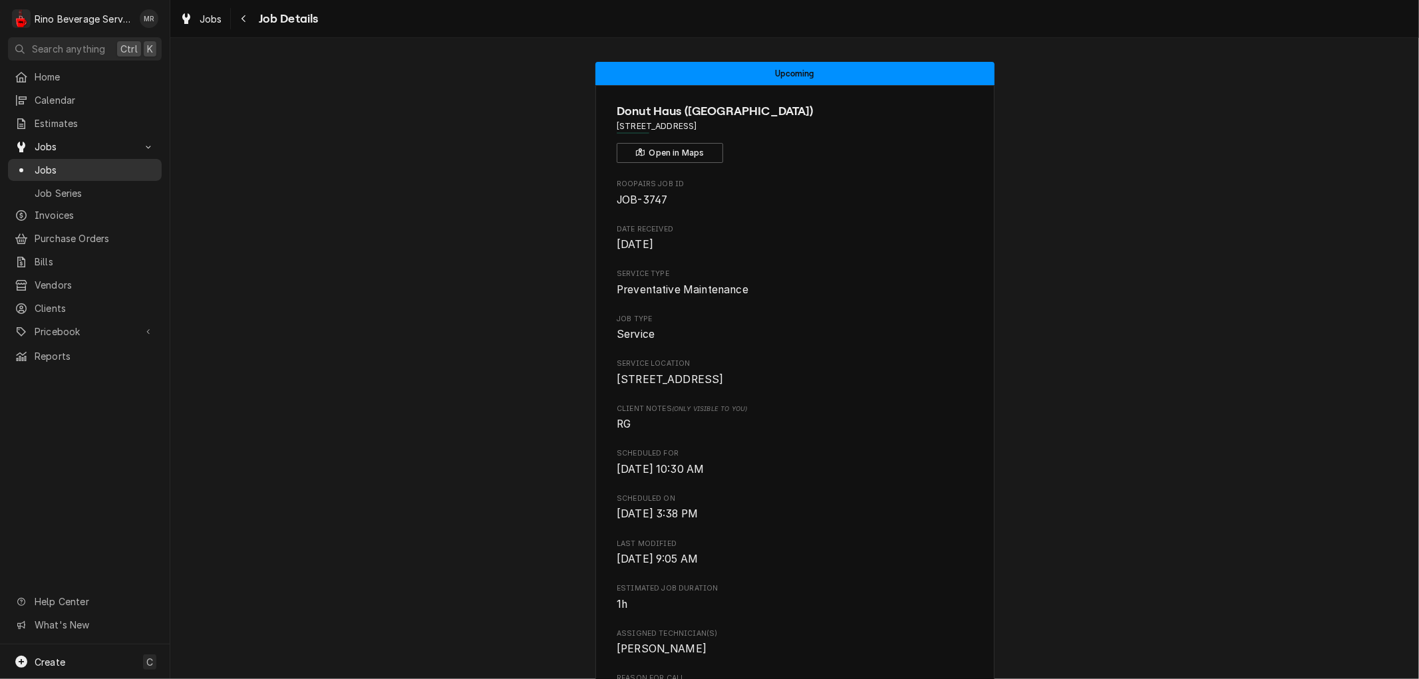
click at [100, 164] on span "Jobs" at bounding box center [95, 170] width 120 height 14
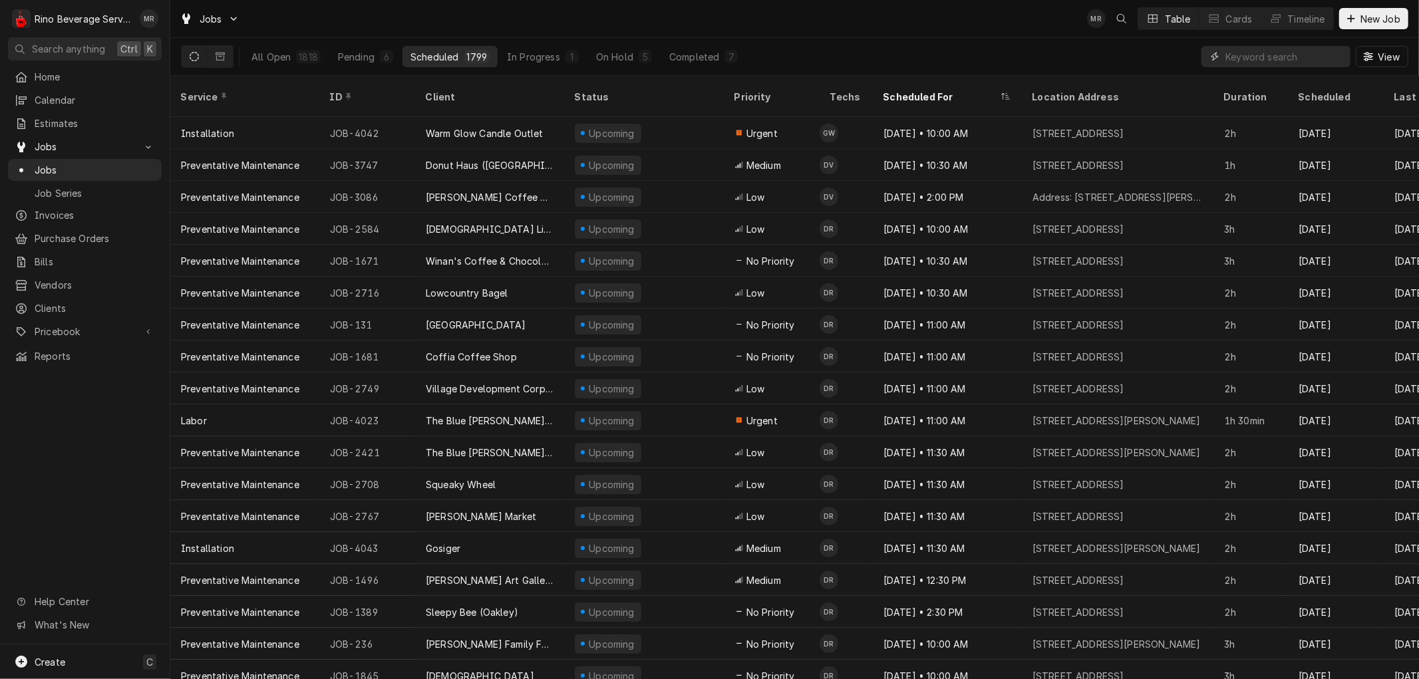
click at [1251, 61] on input "Dynamic Content Wrapper" at bounding box center [1284, 56] width 118 height 21
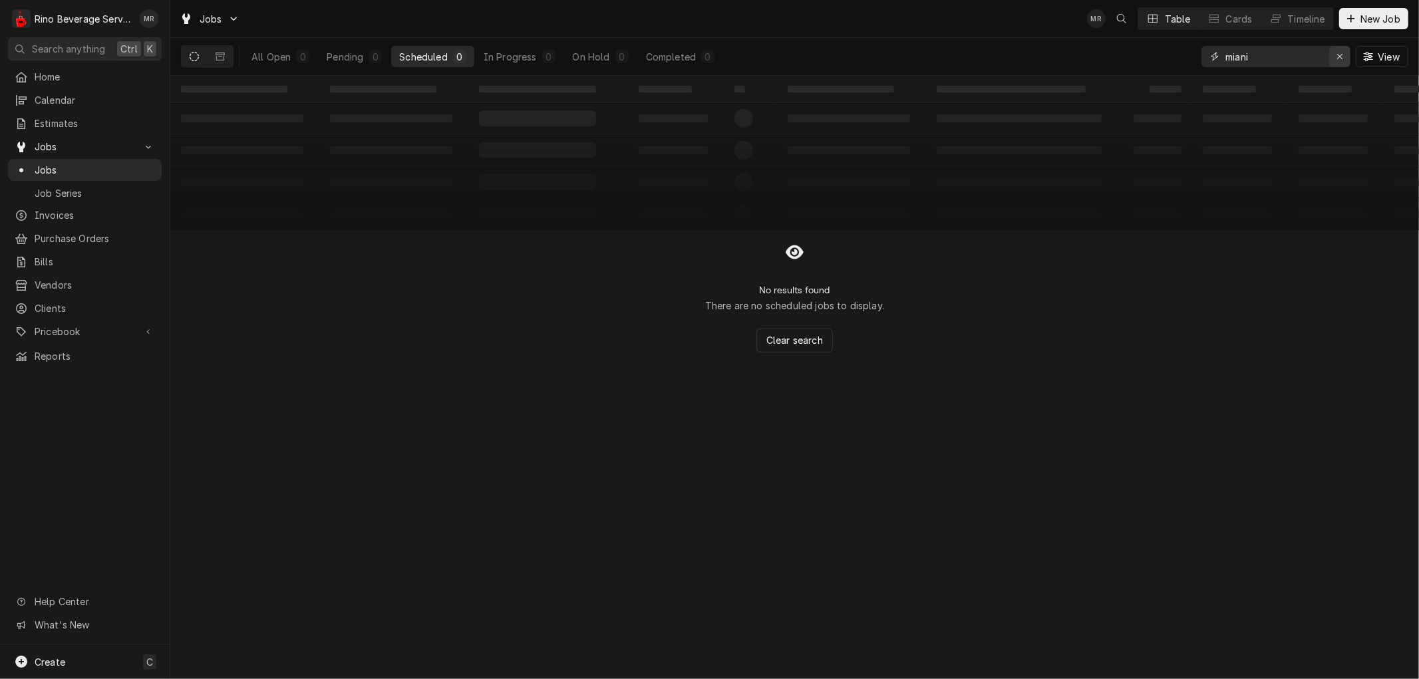
type input "miani"
click at [1339, 59] on icon "Erase input" at bounding box center [1339, 56] width 7 height 9
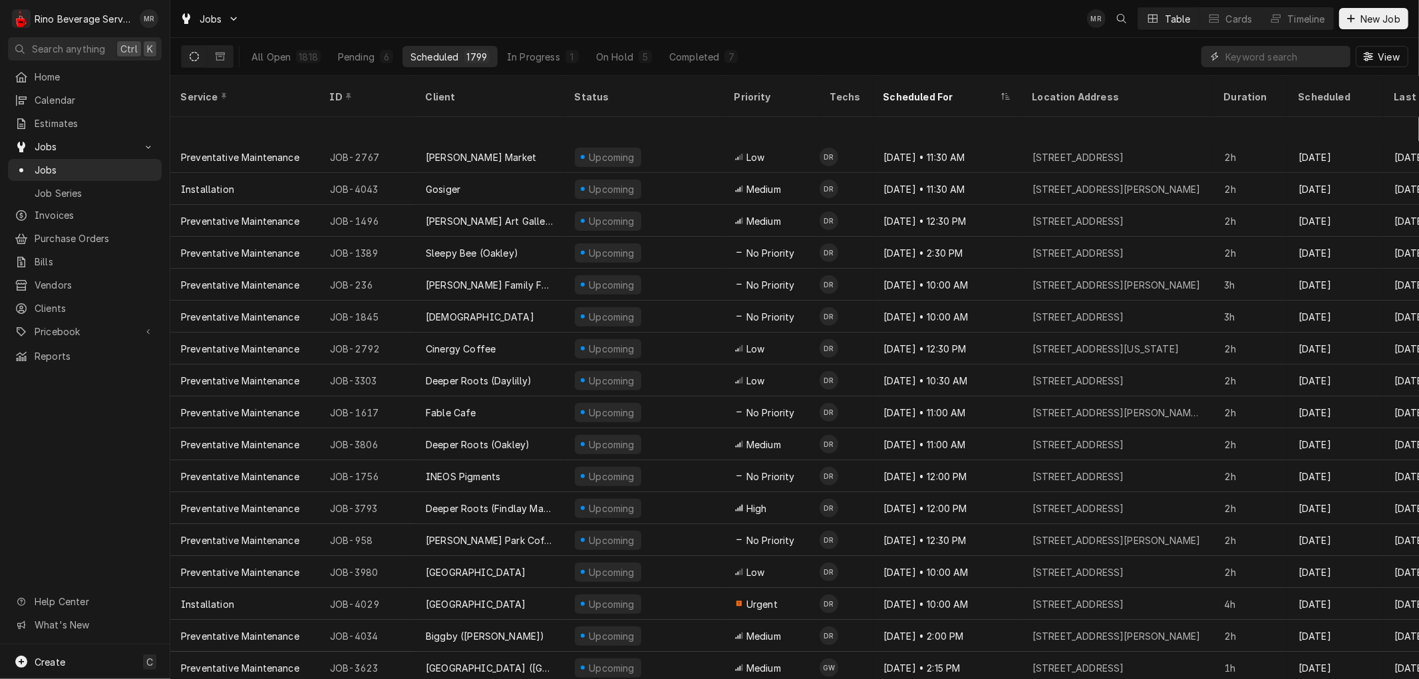
scroll to position [422, 0]
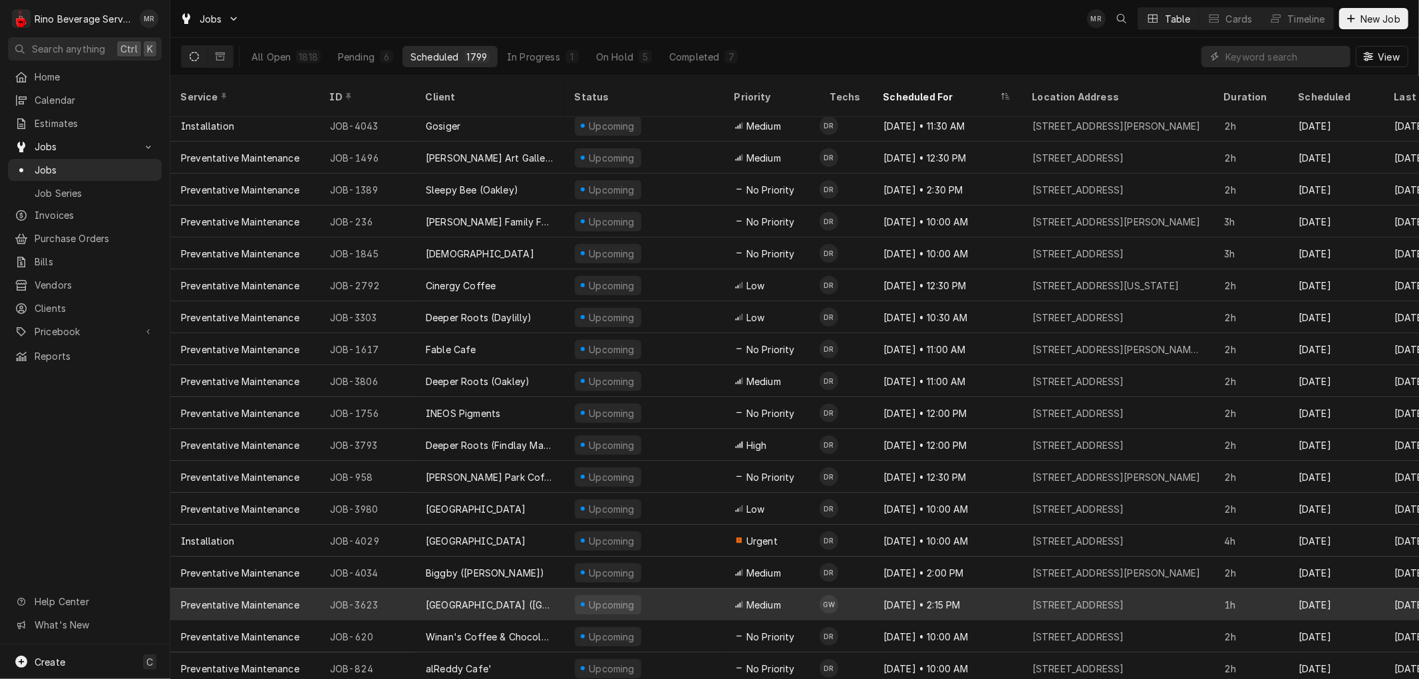
click at [515, 598] on div "[GEOGRAPHIC_DATA] ([GEOGRAPHIC_DATA])" at bounding box center [490, 605] width 128 height 14
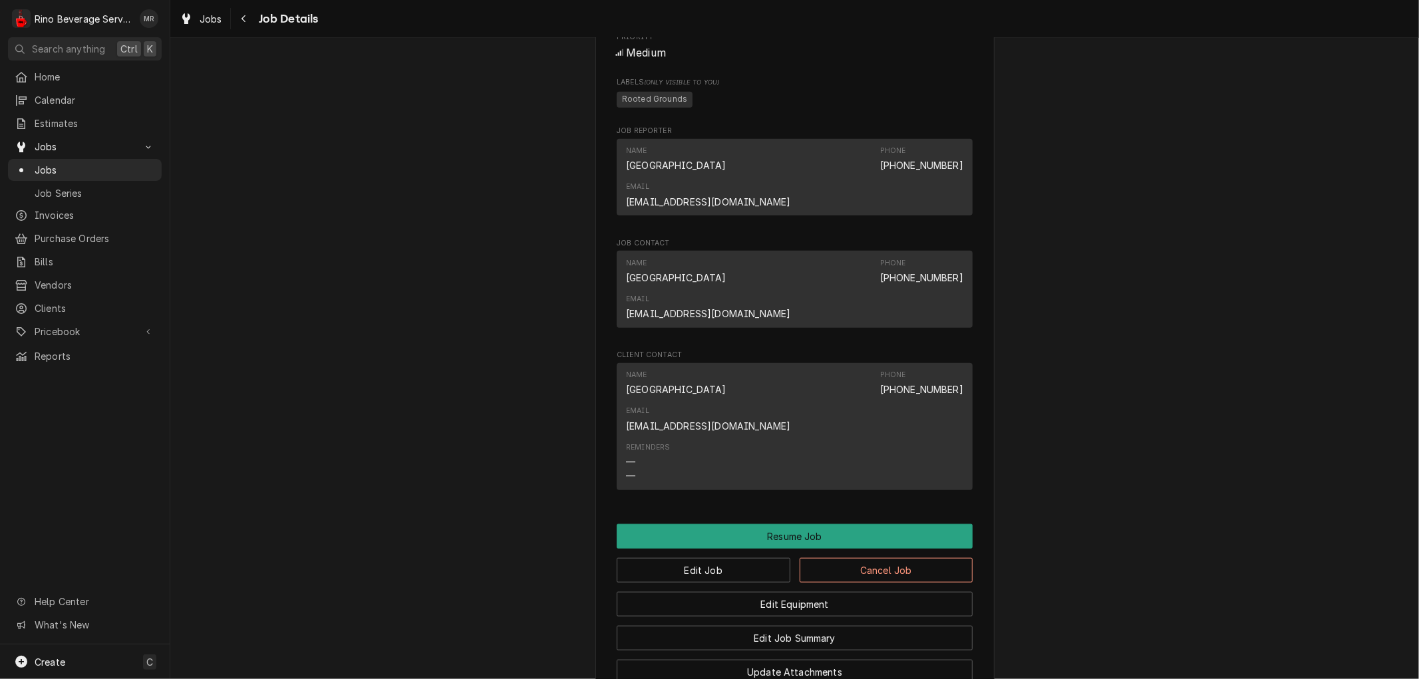
scroll to position [960, 0]
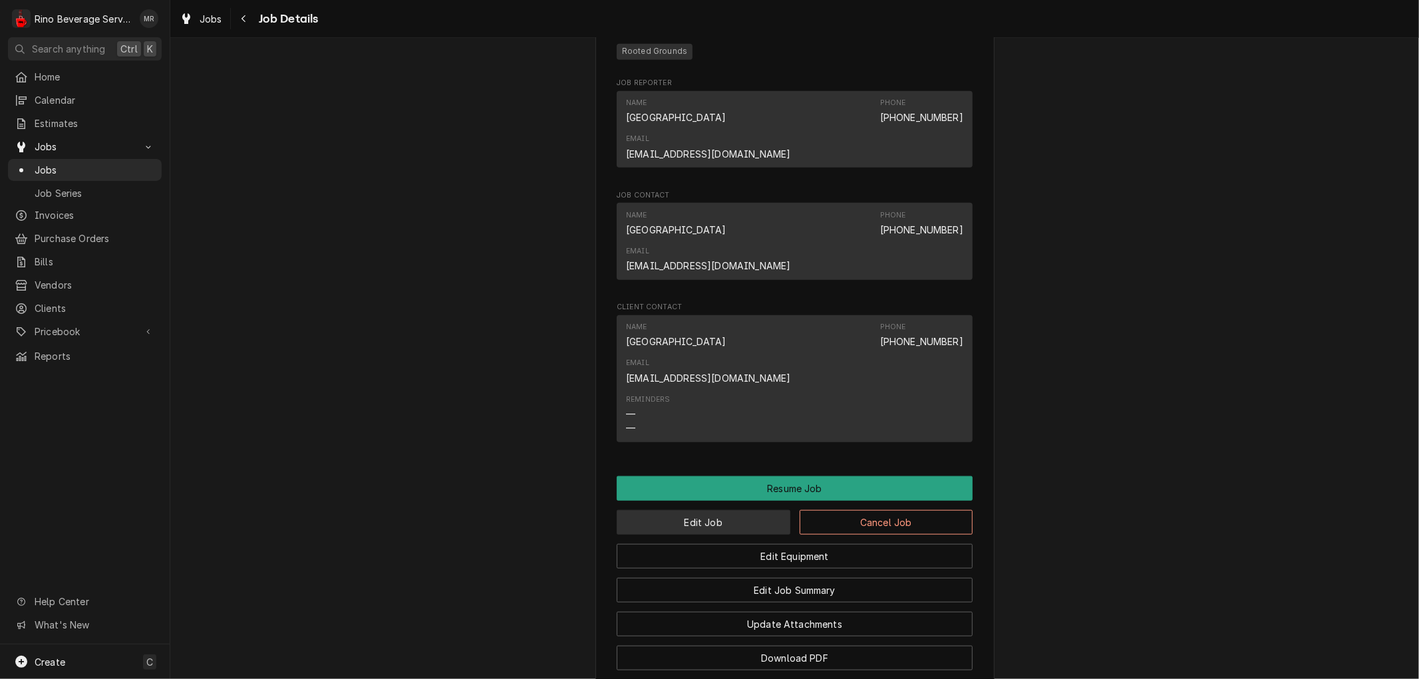
click at [714, 510] on button "Edit Job" at bounding box center [703, 522] width 174 height 25
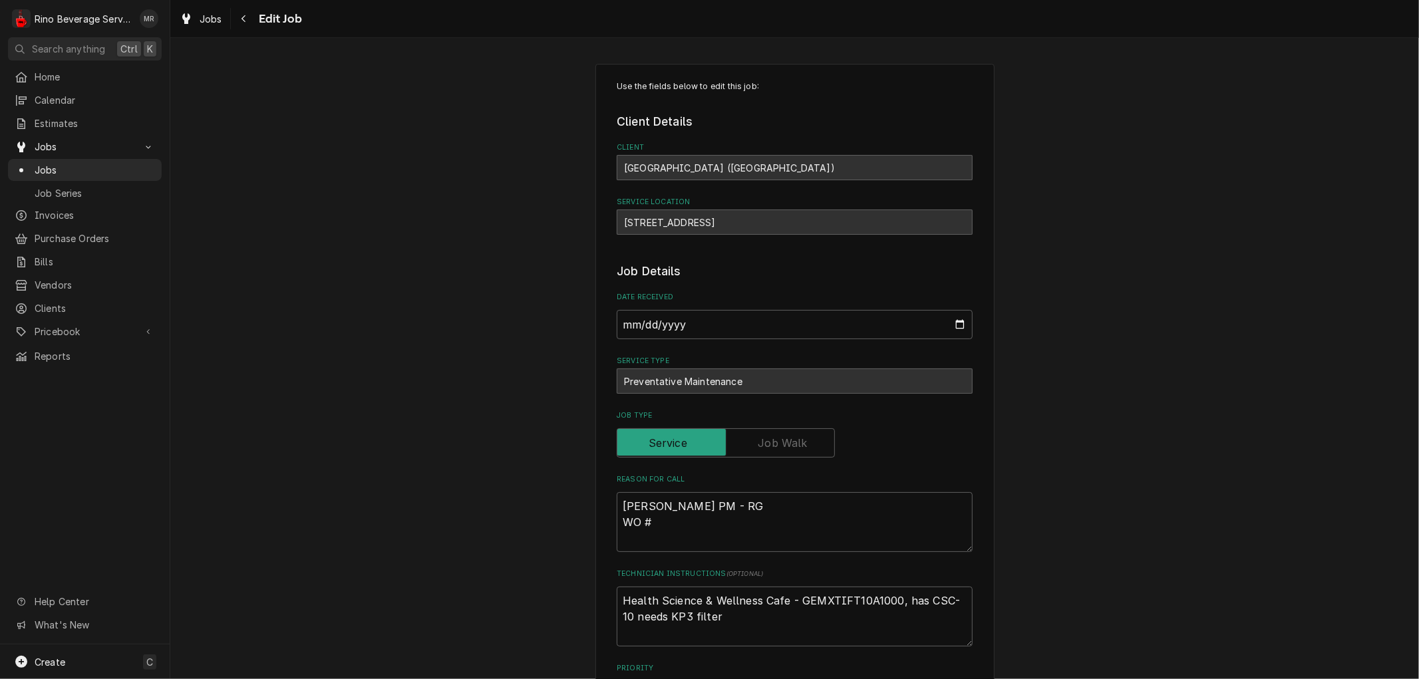
type textarea "x"
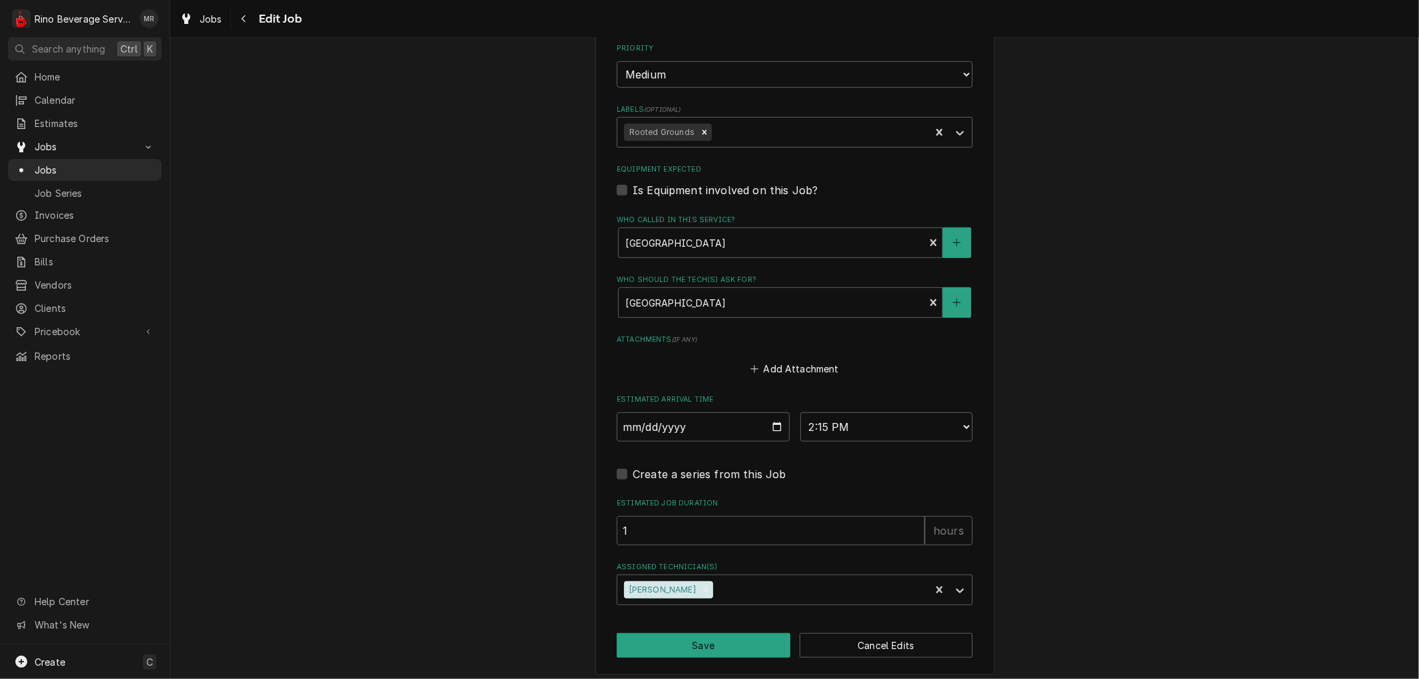
scroll to position [626, 0]
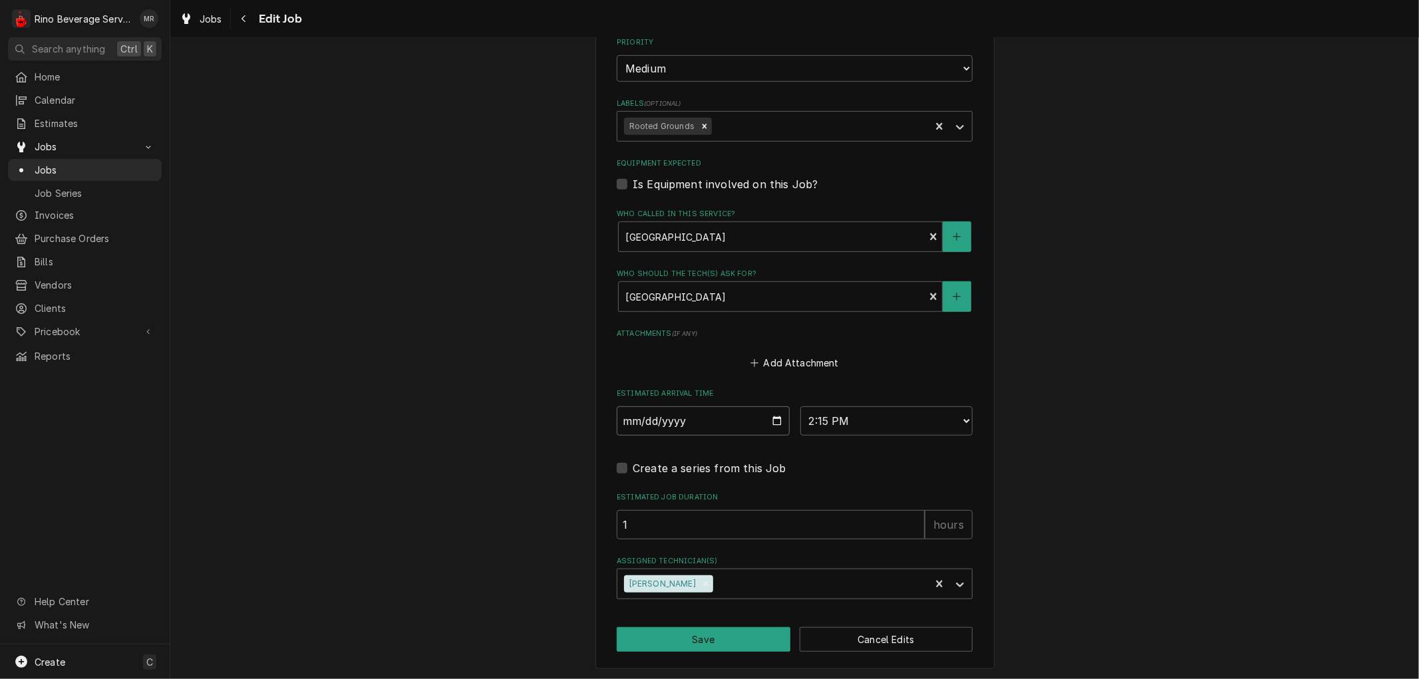
click at [767, 418] on input "[DATE]" at bounding box center [702, 420] width 173 height 29
type input "[DATE]"
type textarea "x"
click at [962, 420] on select "AM / PM 6:00 AM 6:15 AM 6:30 AM 6:45 AM 7:00 AM 7:15 AM 7:30 AM 7:45 AM 8:00 AM…" at bounding box center [886, 420] width 173 height 29
select select "10:30:00"
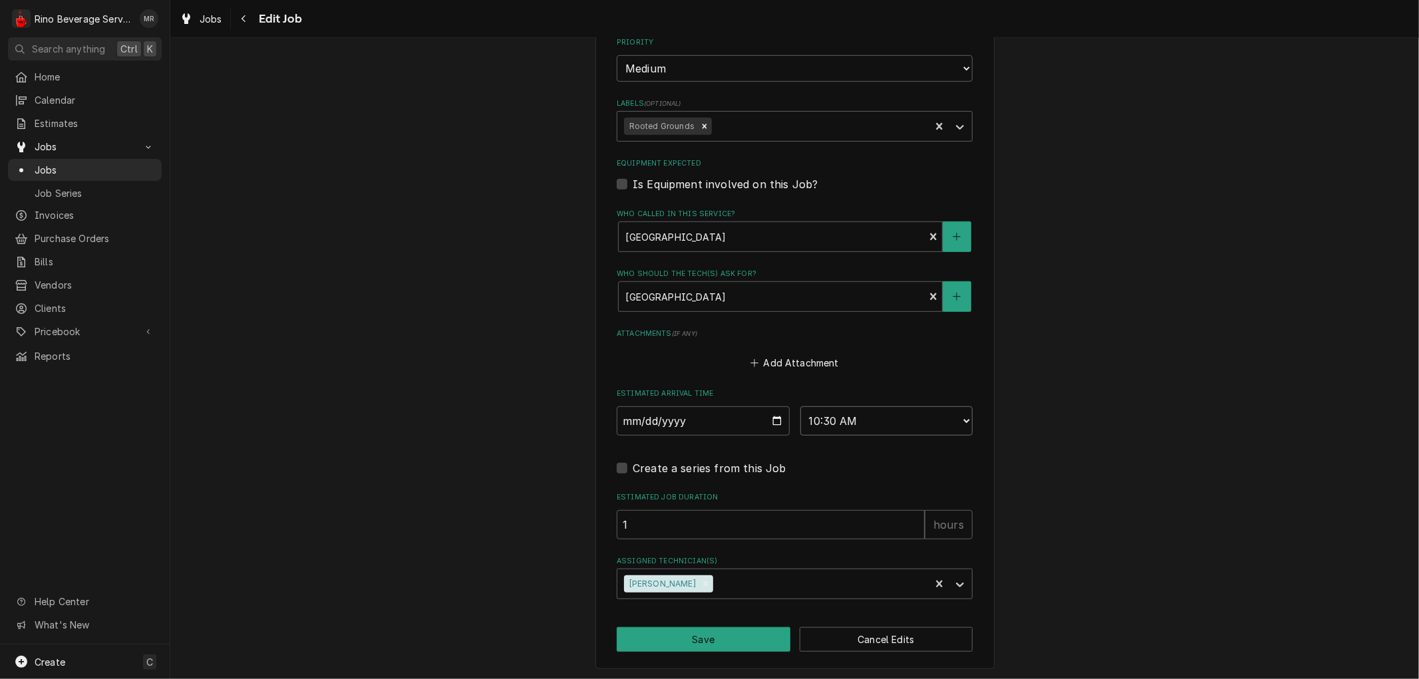
click at [800, 406] on select "AM / PM 6:00 AM 6:15 AM 6:30 AM 6:45 AM 7:00 AM 7:15 AM 7:30 AM 7:45 AM 8:00 AM…" at bounding box center [886, 420] width 173 height 29
click at [722, 636] on button "Save" at bounding box center [703, 639] width 174 height 25
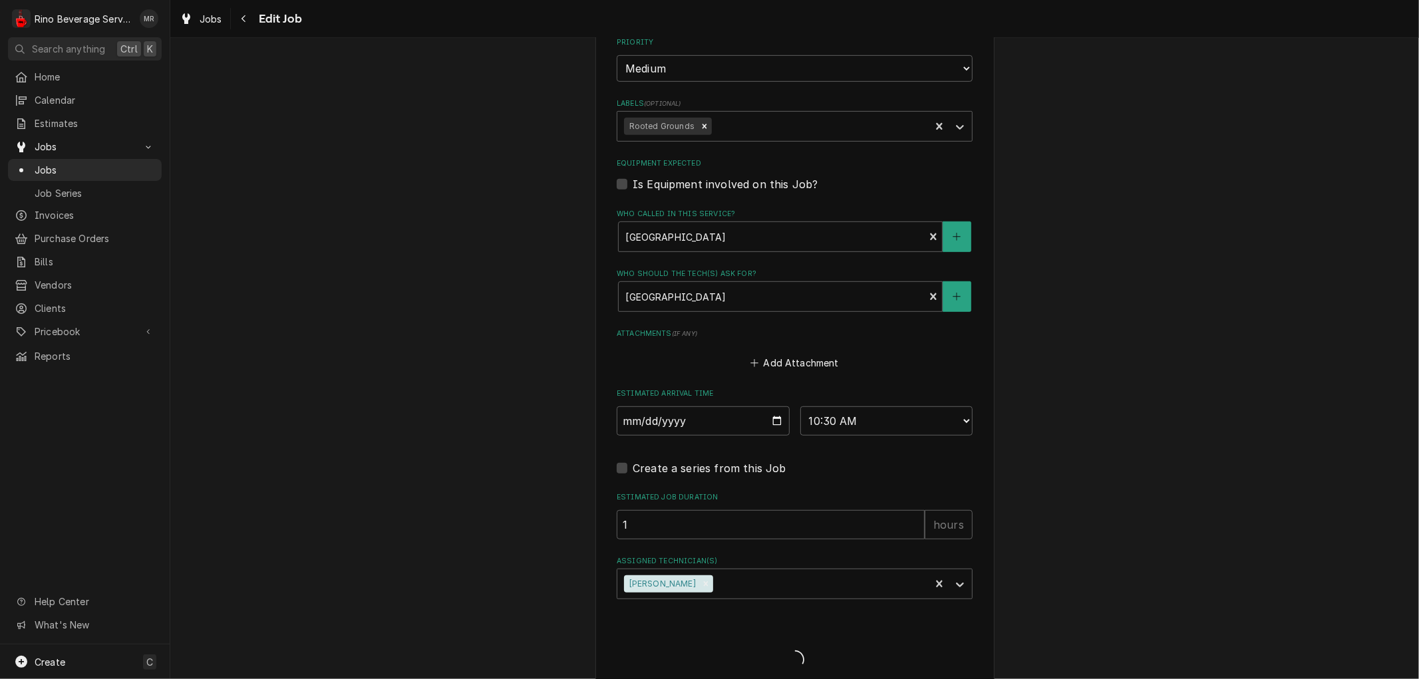
type textarea "x"
